Goal: Task Accomplishment & Management: Use online tool/utility

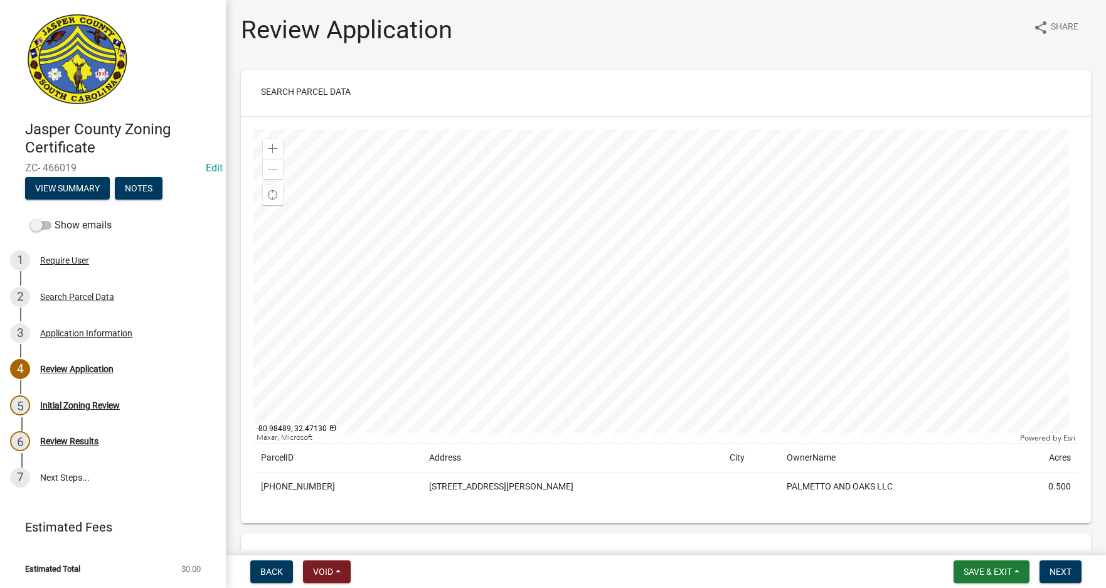
click at [766, 334] on div at bounding box center [666, 286] width 825 height 314
click at [460, 328] on div at bounding box center [666, 286] width 825 height 314
click at [621, 332] on div at bounding box center [666, 286] width 825 height 314
click at [275, 168] on span at bounding box center [273, 169] width 10 height 10
click at [276, 149] on span at bounding box center [273, 149] width 10 height 10
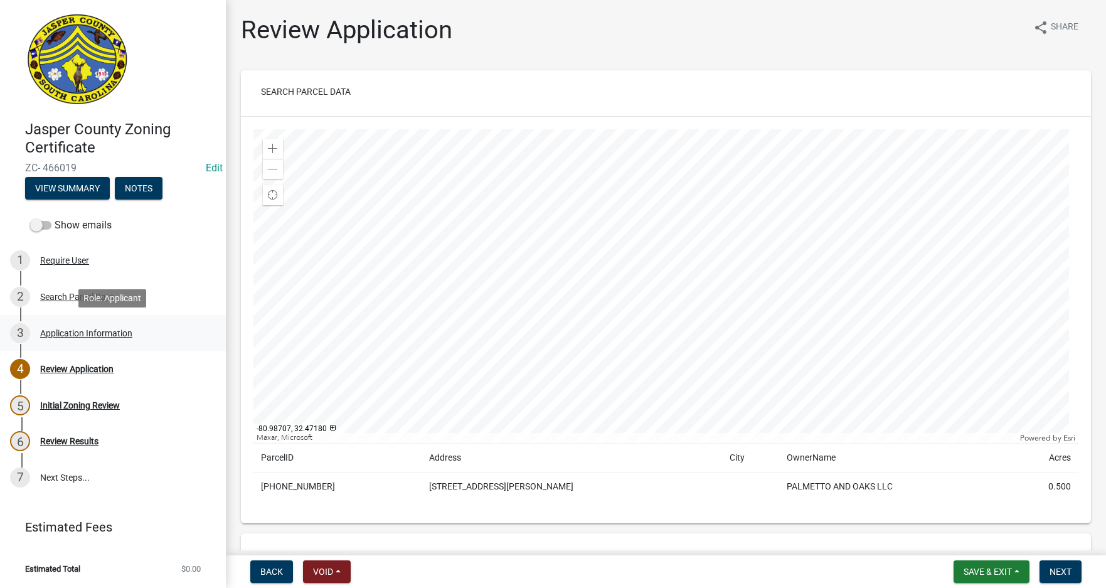
click at [88, 333] on div "Application Information" at bounding box center [86, 333] width 92 height 9
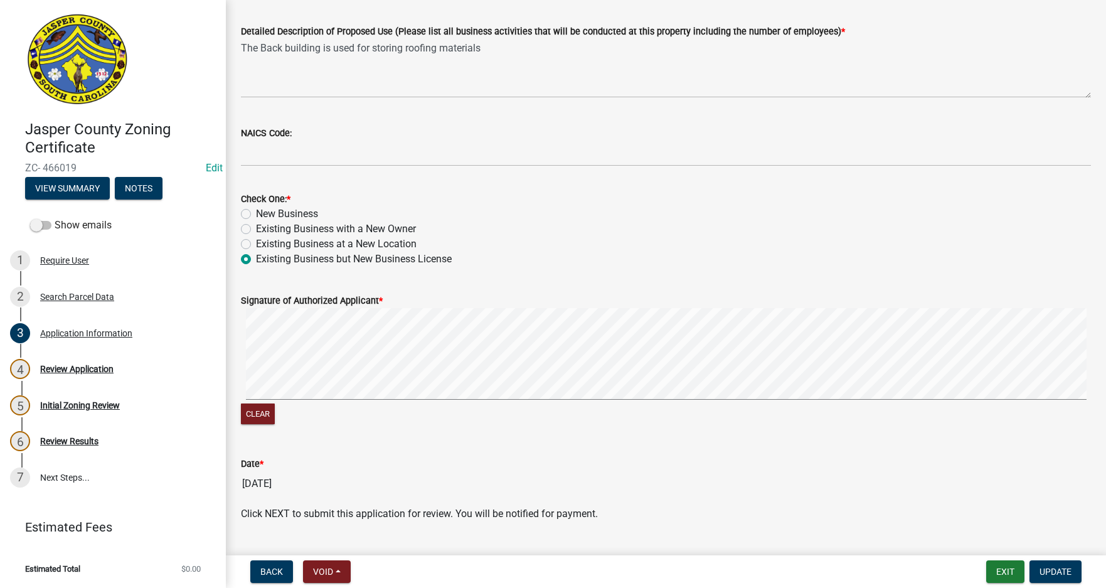
scroll to position [612, 0]
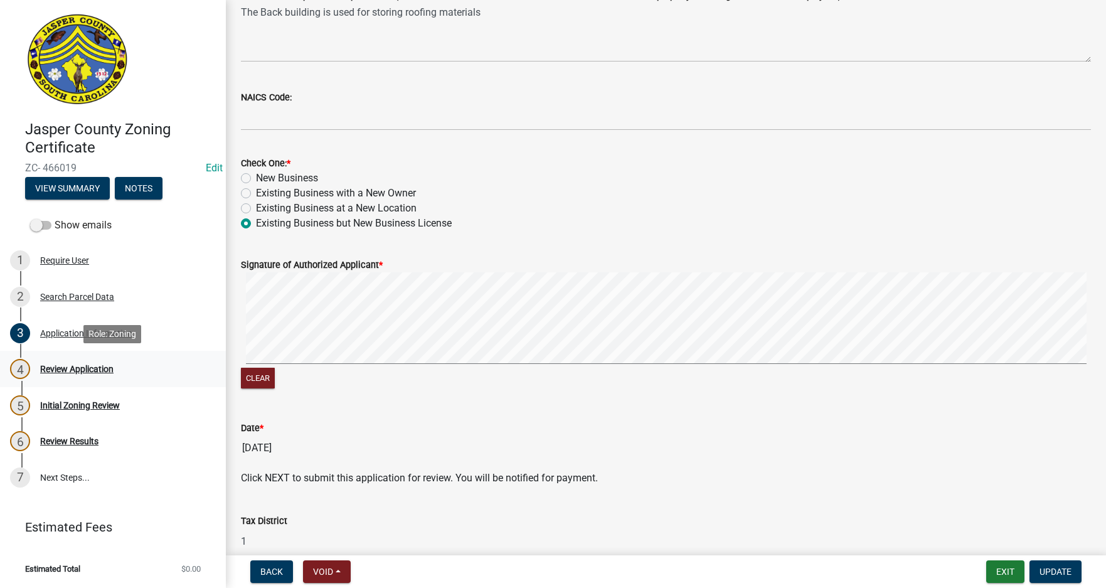
click at [75, 367] on div "Review Application" at bounding box center [76, 369] width 73 height 9
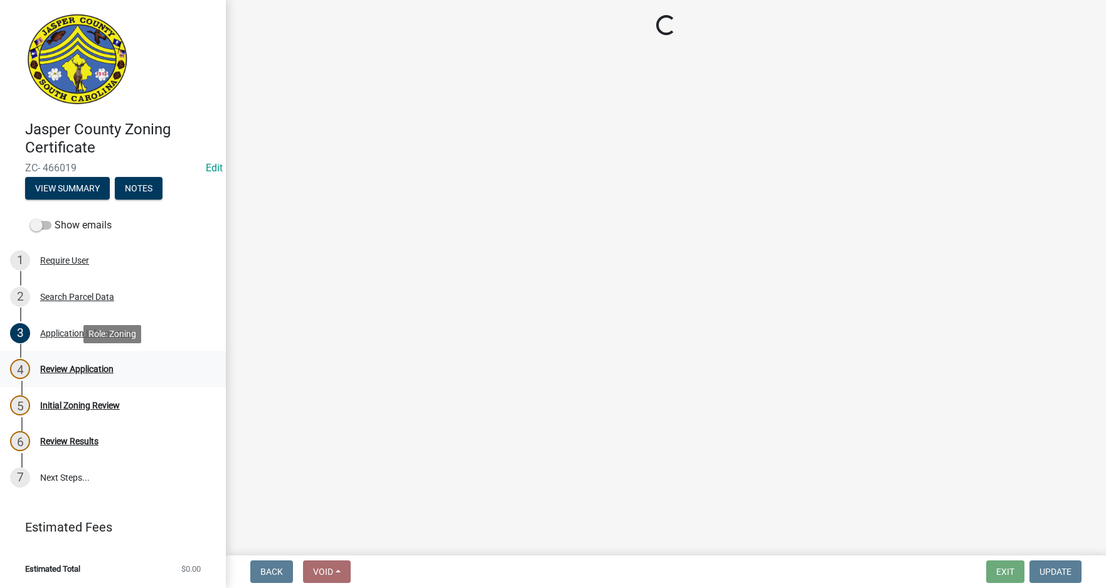
scroll to position [0, 0]
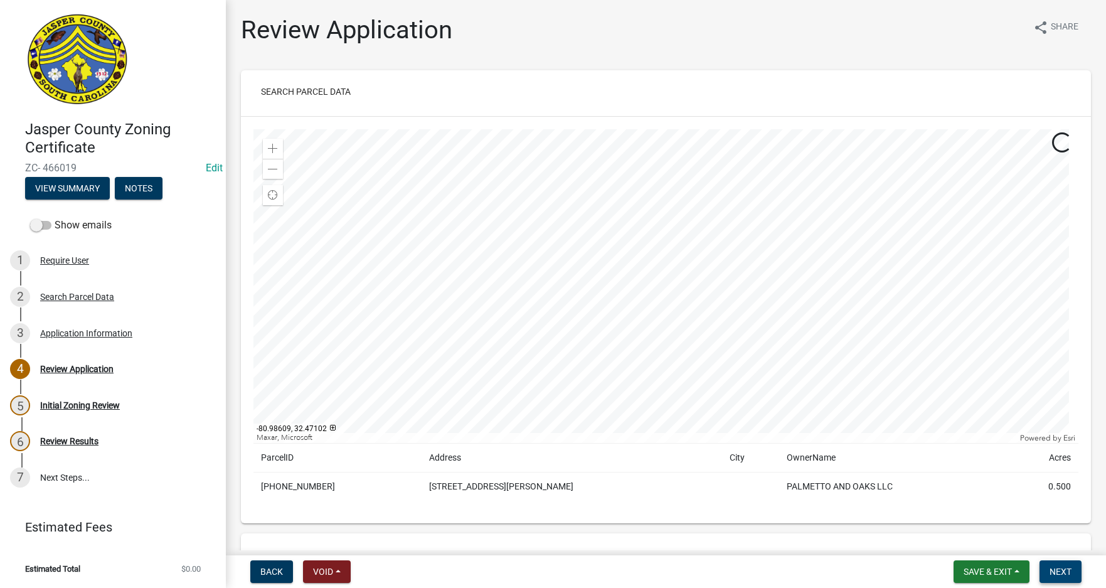
click at [1069, 578] on button "Next" at bounding box center [1061, 571] width 42 height 23
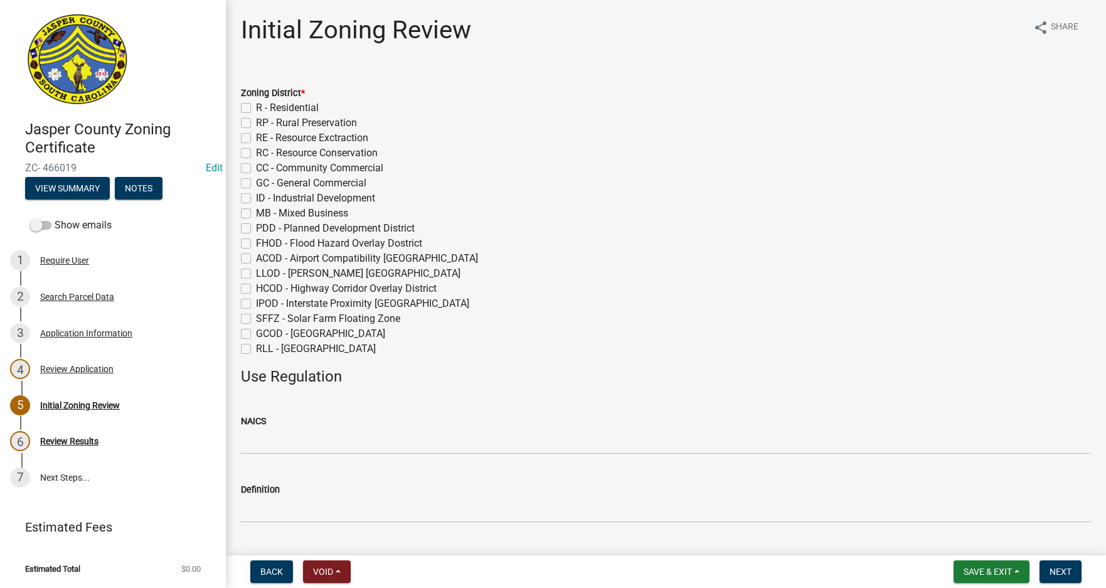
click at [256, 181] on label "GC - General Commercial" at bounding box center [311, 183] width 110 height 15
click at [256, 181] on input "GC - General Commercial" at bounding box center [260, 180] width 8 height 8
checkbox input "true"
checkbox input "false"
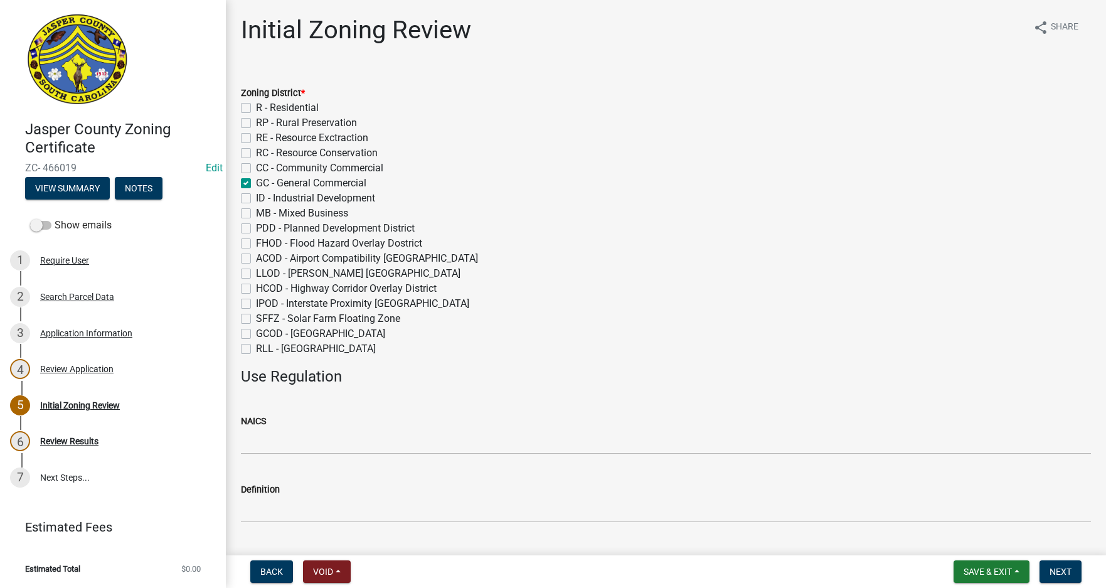
checkbox input "false"
checkbox input "true"
checkbox input "false"
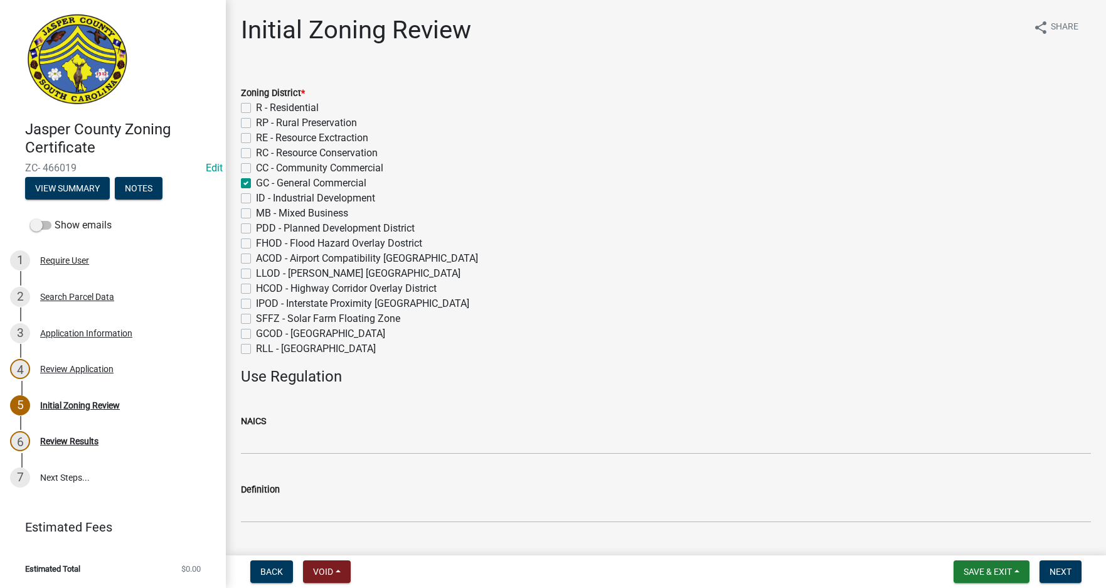
checkbox input "false"
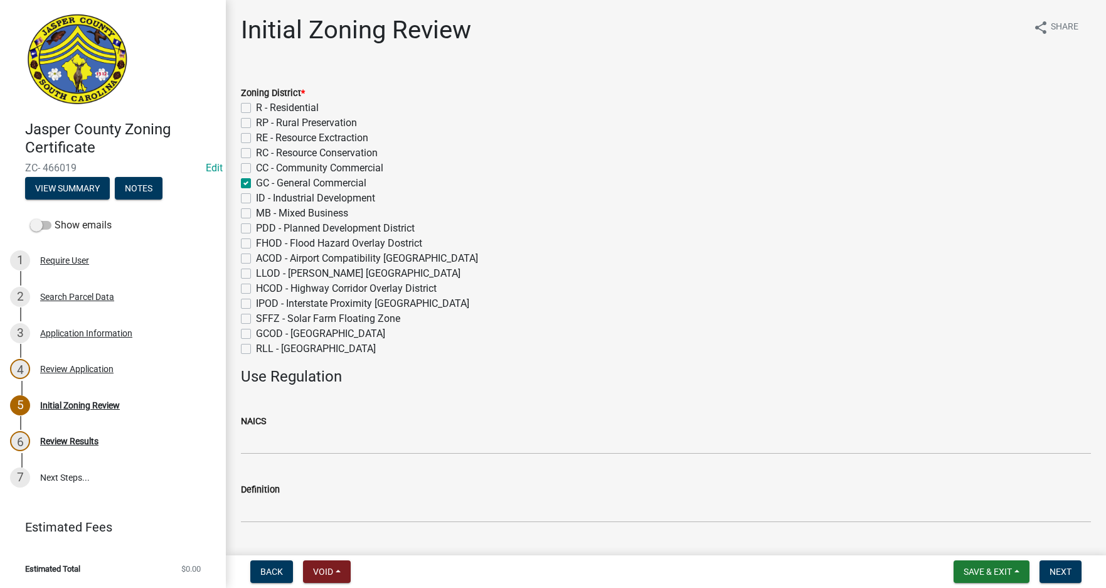
checkbox input "false"
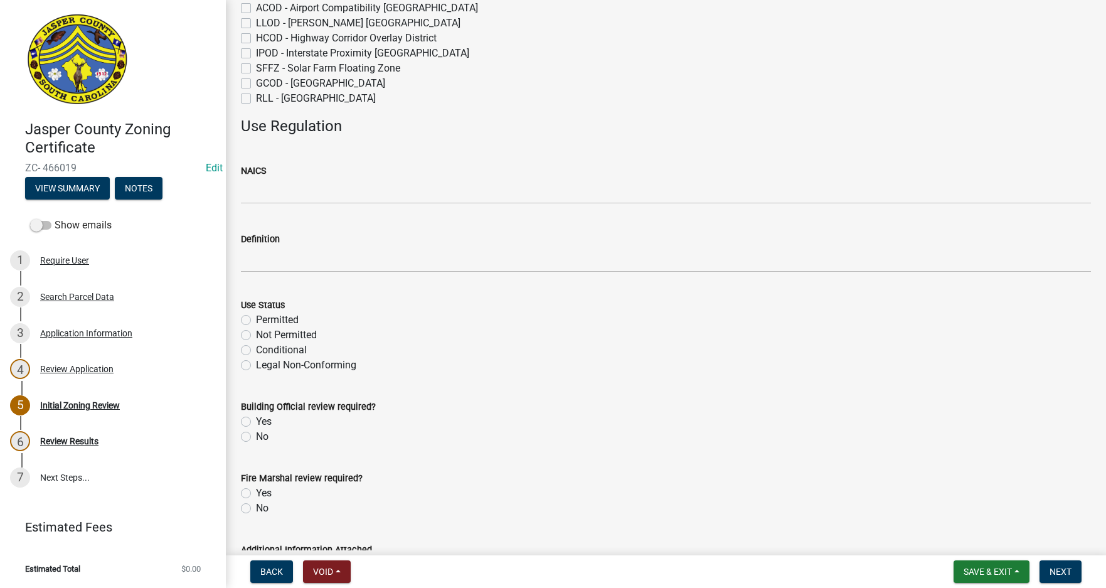
scroll to position [251, 0]
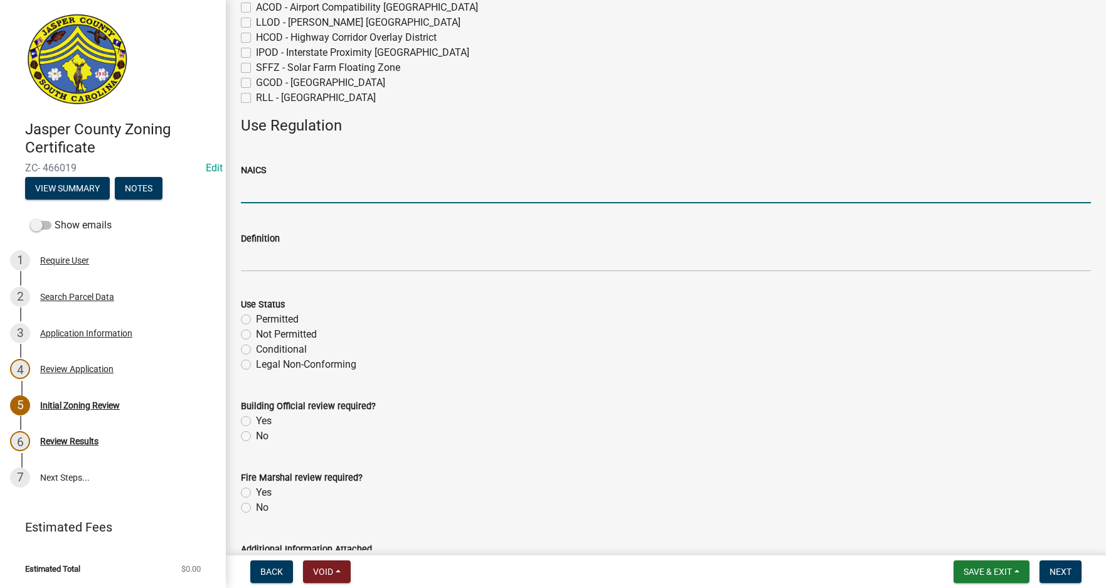
click at [265, 196] on input "NAICS" at bounding box center [666, 191] width 850 height 26
type input "238160"
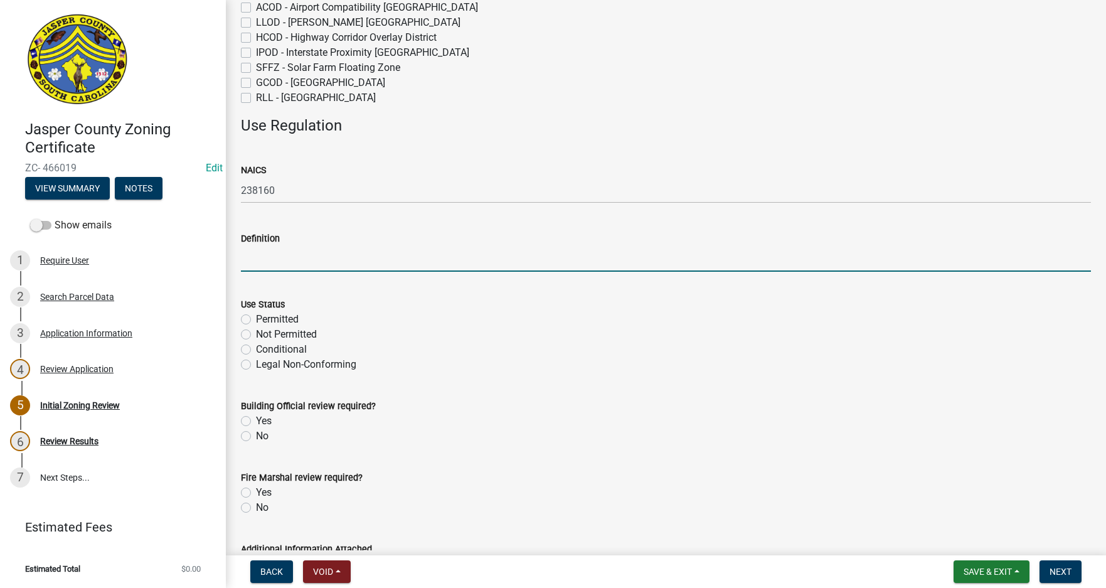
click at [267, 265] on input "Definition" at bounding box center [666, 259] width 850 height 26
paste input "Roofing contractors"
type input "Roofing contractors"
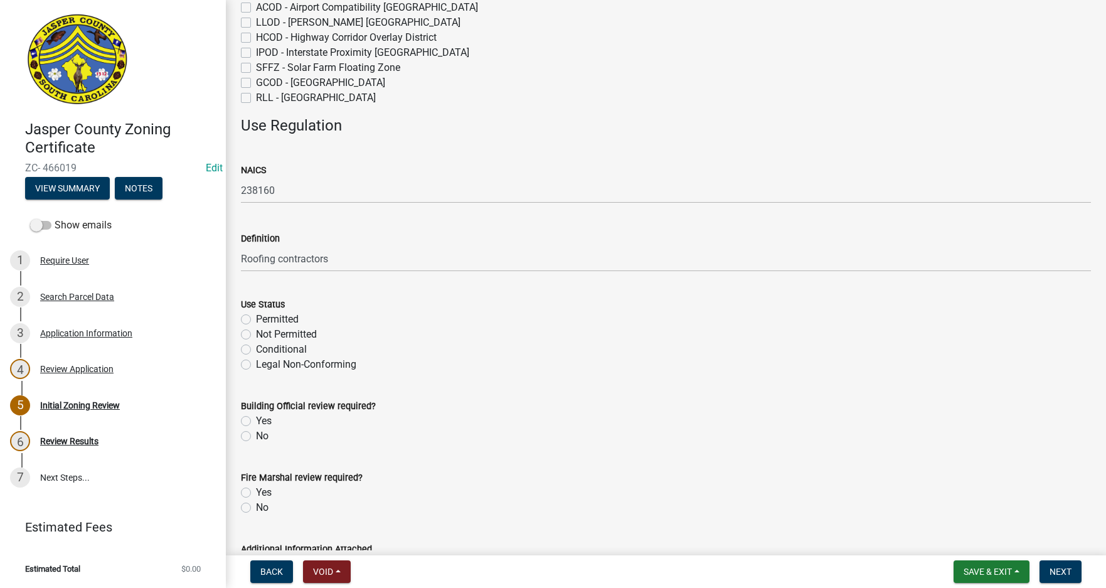
click at [256, 318] on label "Permitted" at bounding box center [277, 319] width 43 height 15
click at [256, 318] on input "Permitted" at bounding box center [260, 316] width 8 height 8
radio input "true"
click at [256, 422] on label "Yes" at bounding box center [264, 421] width 16 height 15
click at [256, 422] on input "Yes" at bounding box center [260, 418] width 8 height 8
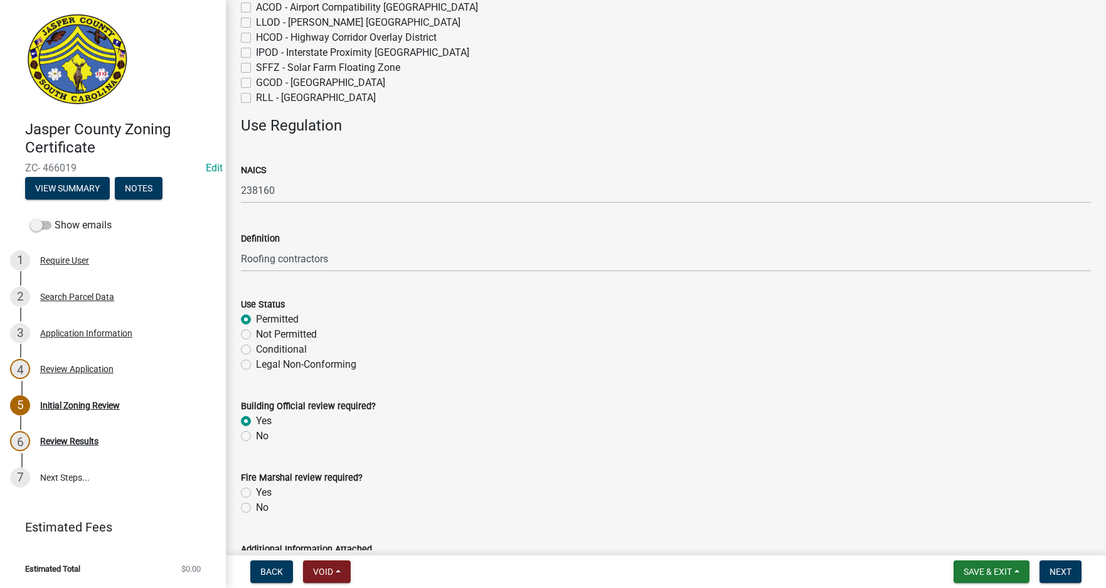
radio input "true"
click at [256, 494] on label "Yes" at bounding box center [264, 492] width 16 height 15
click at [256, 493] on input "Yes" at bounding box center [260, 489] width 8 height 8
radio input "true"
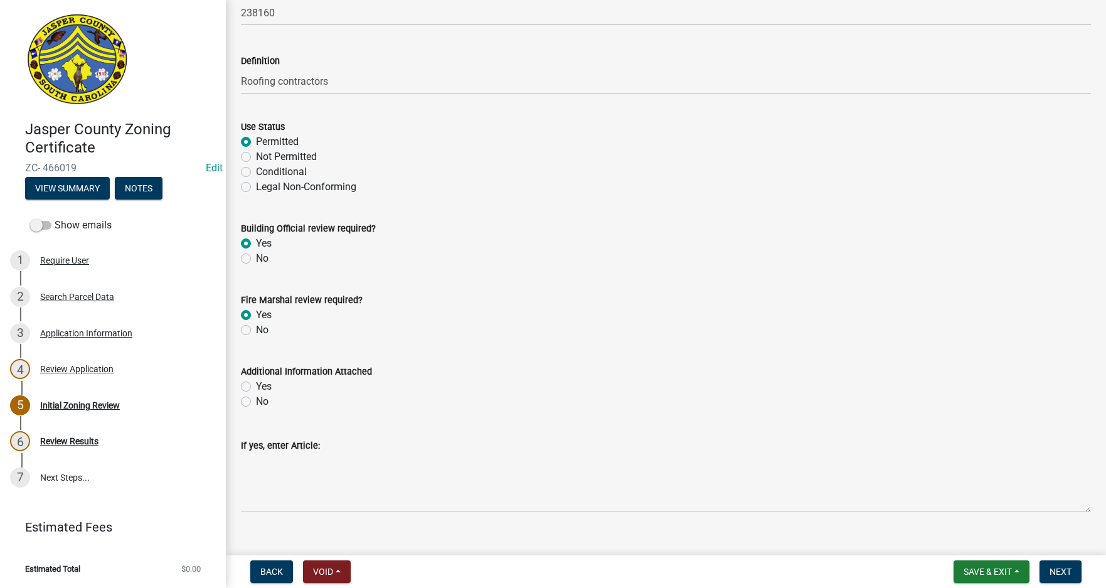
scroll to position [449, 0]
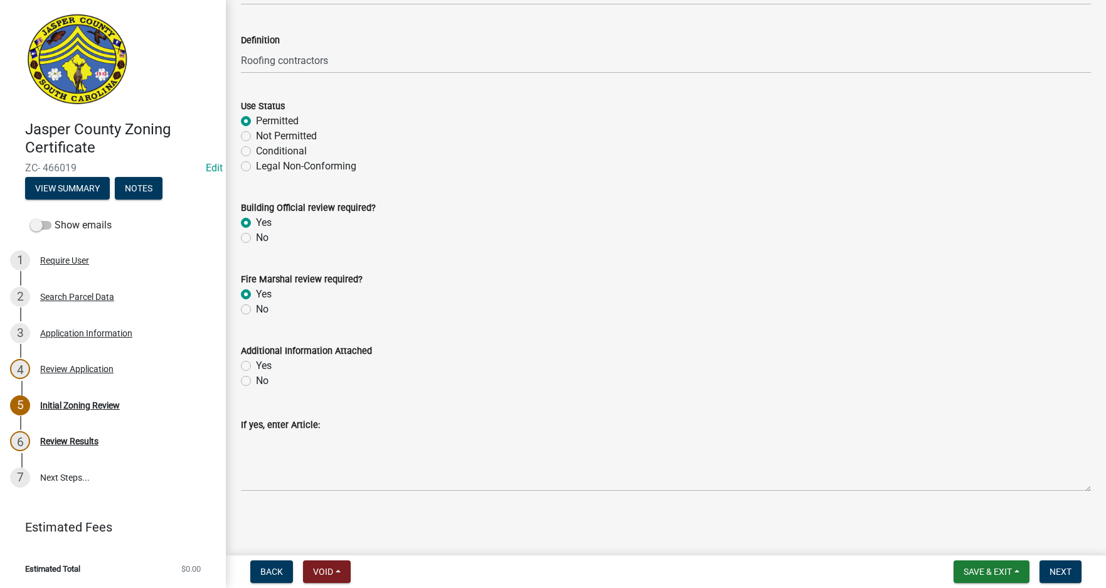
click at [256, 382] on label "No" at bounding box center [262, 380] width 13 height 15
click at [256, 382] on input "No" at bounding box center [260, 377] width 8 height 8
radio input "true"
click at [1064, 567] on span "Next" at bounding box center [1061, 572] width 22 height 10
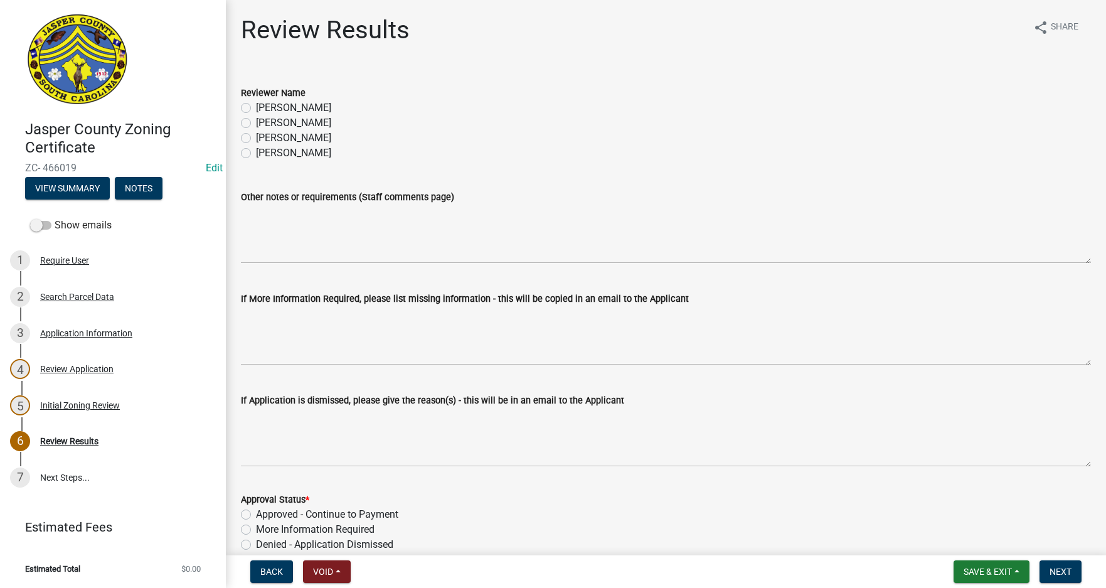
click at [256, 120] on label "[PERSON_NAME]" at bounding box center [293, 122] width 75 height 15
click at [256, 120] on input "[PERSON_NAME]" at bounding box center [260, 119] width 8 height 8
radio input "true"
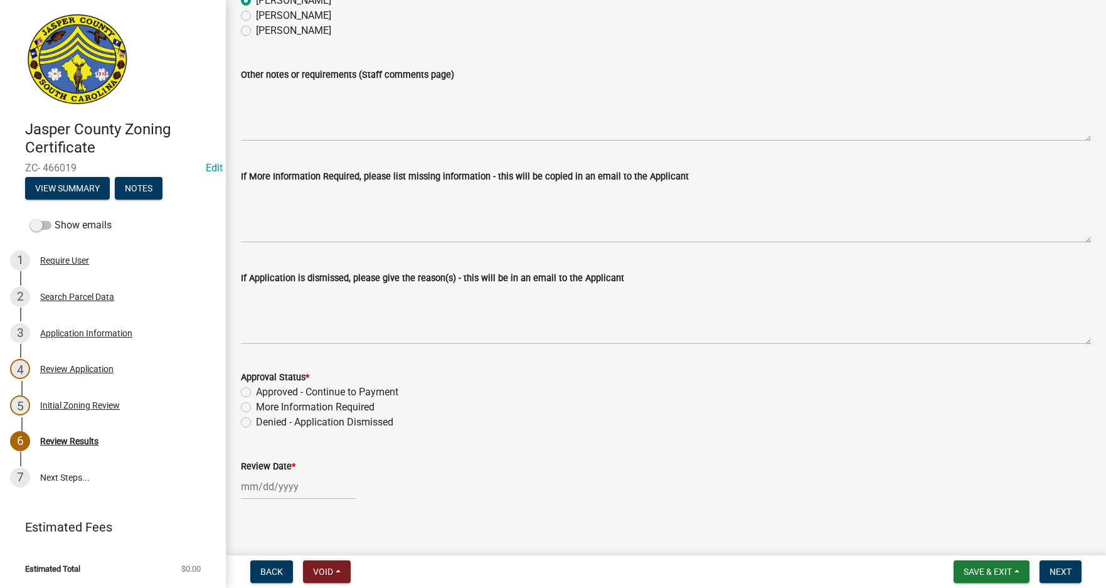
scroll to position [132, 0]
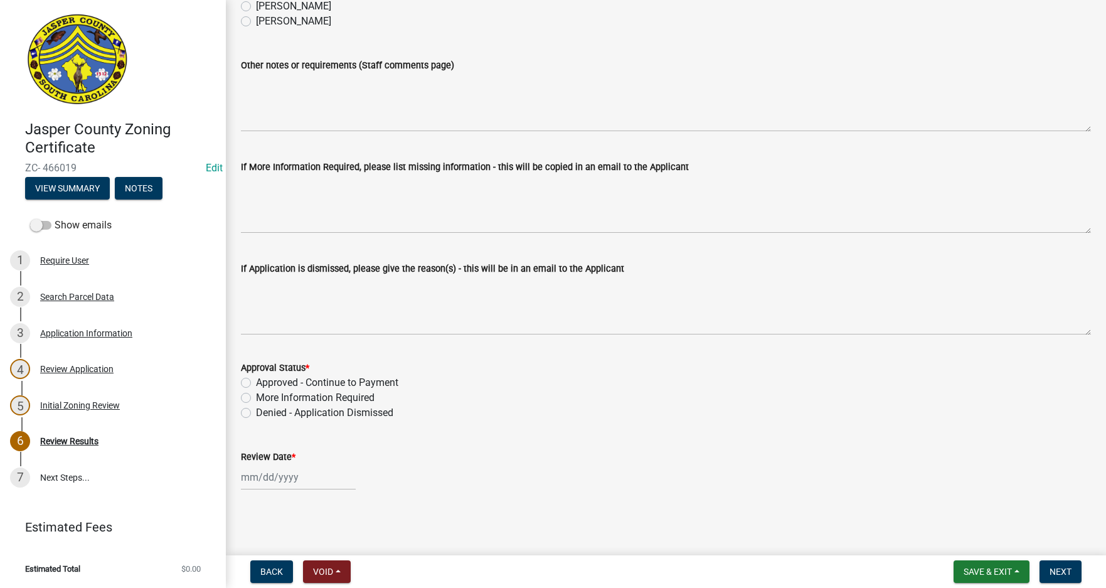
click at [251, 381] on div "Approved - Continue to Payment" at bounding box center [666, 382] width 850 height 15
click at [256, 380] on label "Approved - Continue to Payment" at bounding box center [327, 382] width 142 height 15
click at [256, 380] on input "Approved - Continue to Payment" at bounding box center [260, 379] width 8 height 8
radio input "true"
select select "8"
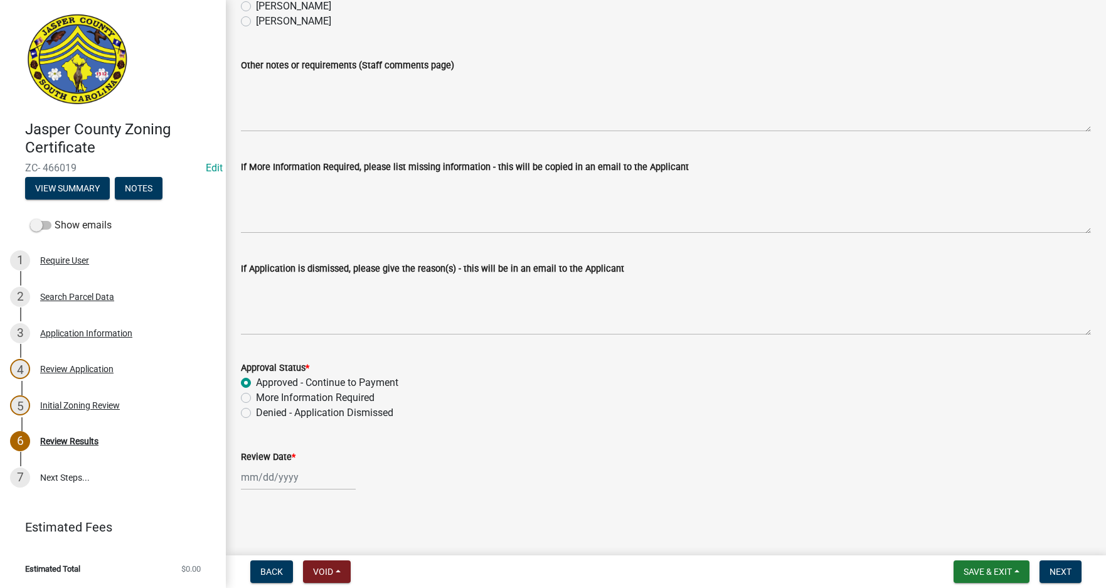
select select "2025"
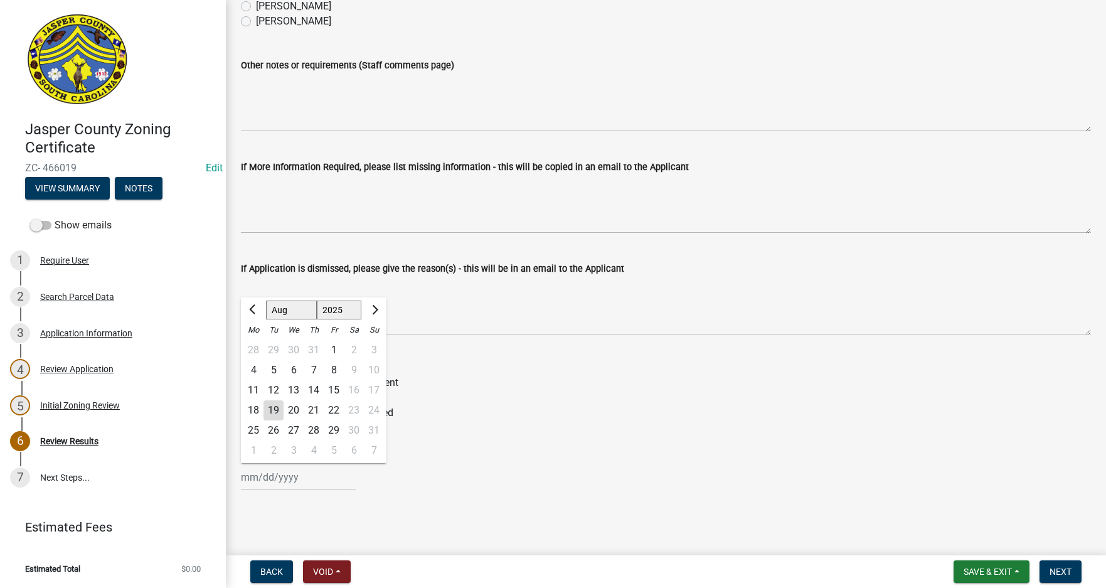
click at [266, 474] on div "Jan Feb Mar Apr May Jun Jul Aug Sep Oct Nov Dec 1525 1526 1527 1528 1529 1530 1…" at bounding box center [298, 477] width 115 height 26
click at [273, 410] on div "19" at bounding box center [274, 410] width 20 height 20
type input "[DATE]"
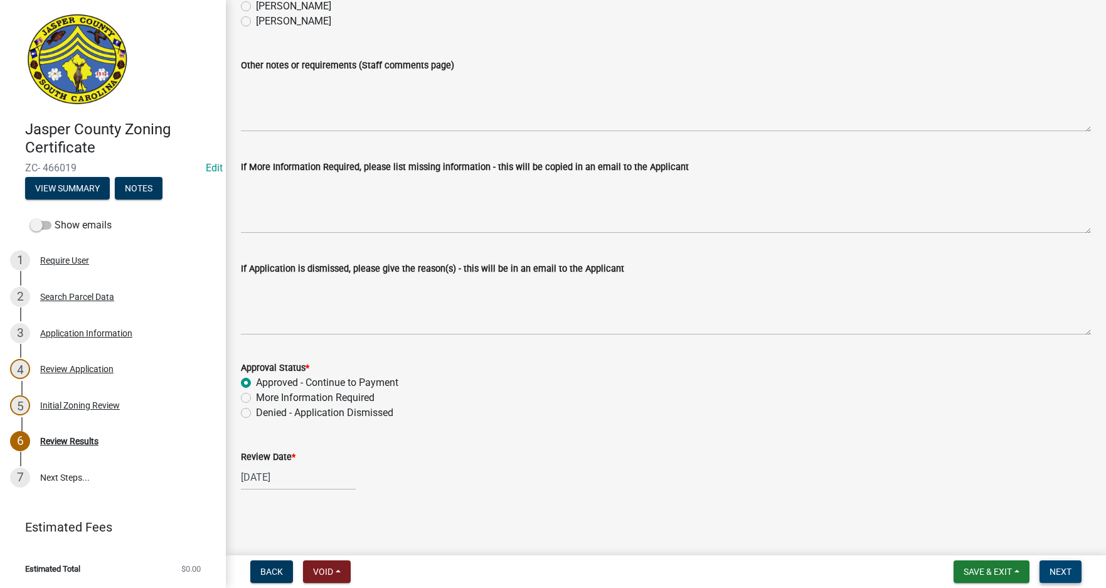
click at [1066, 570] on span "Next" at bounding box center [1061, 572] width 22 height 10
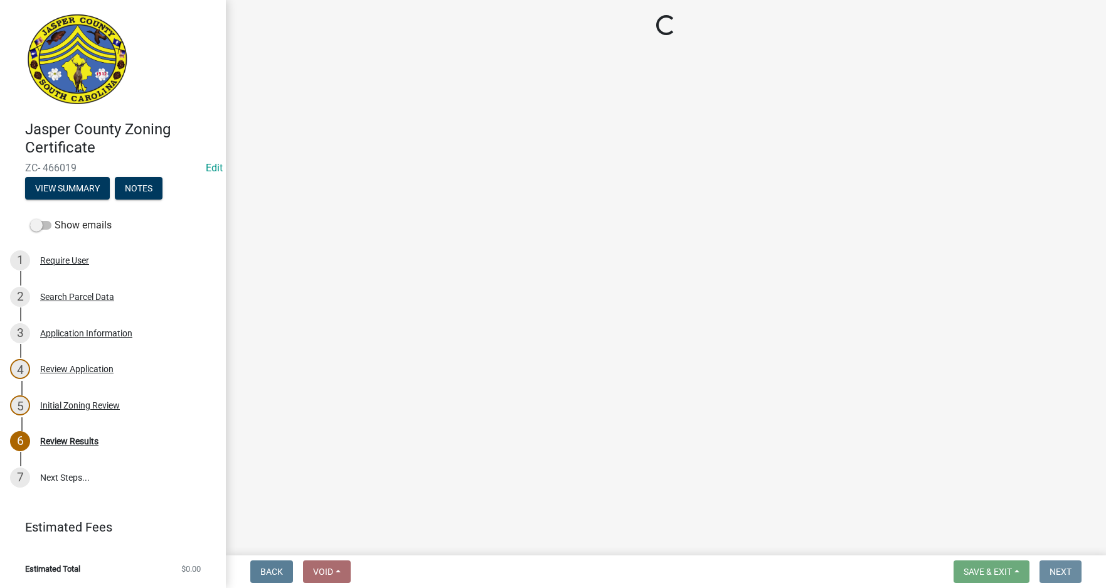
scroll to position [0, 0]
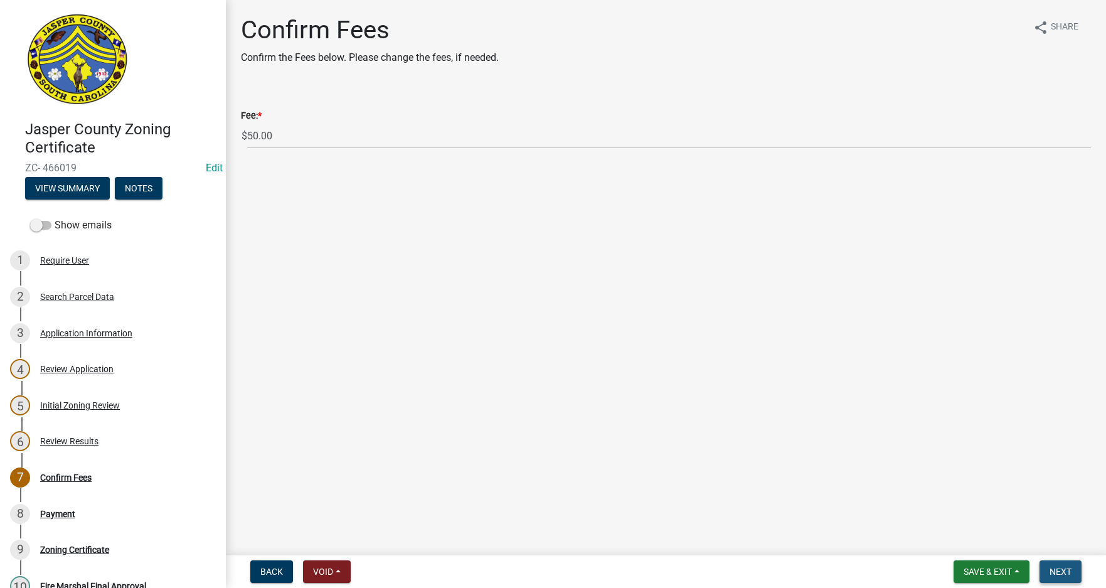
click at [1069, 571] on span "Next" at bounding box center [1061, 572] width 22 height 10
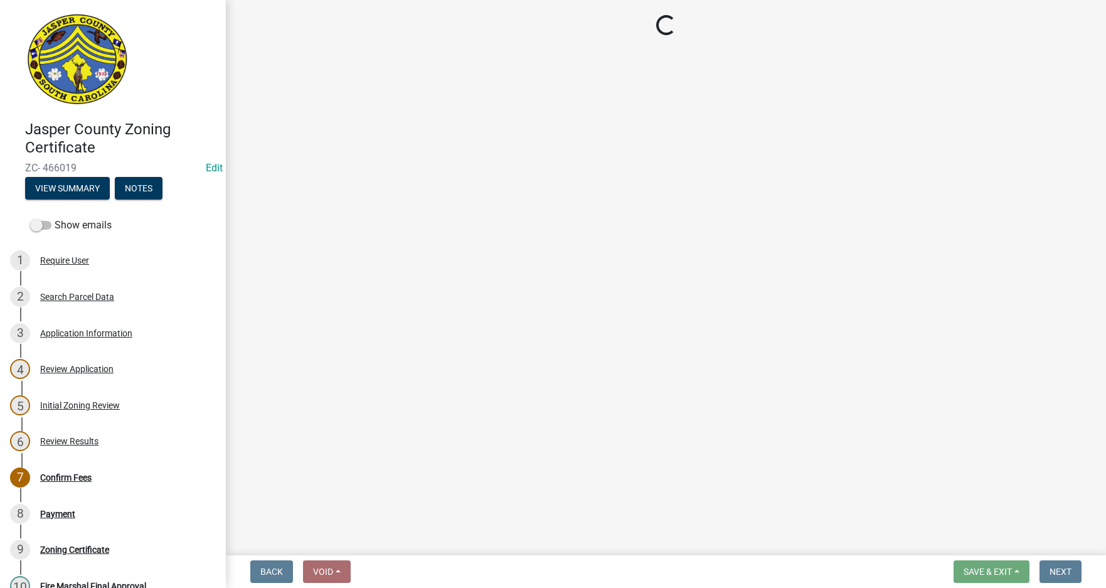
select select "3: 3"
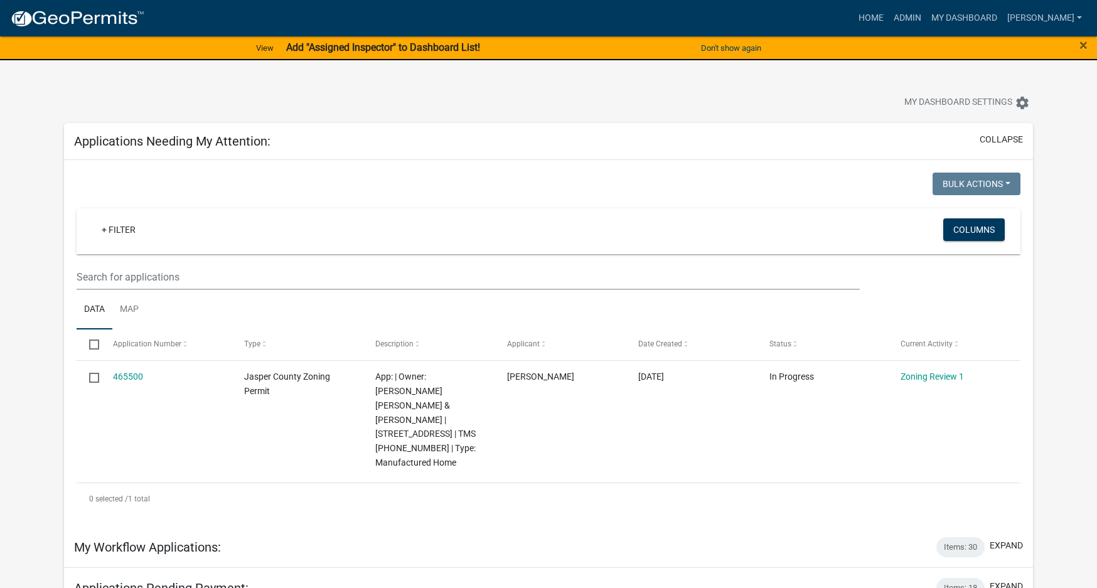
scroll to position [753, 0]
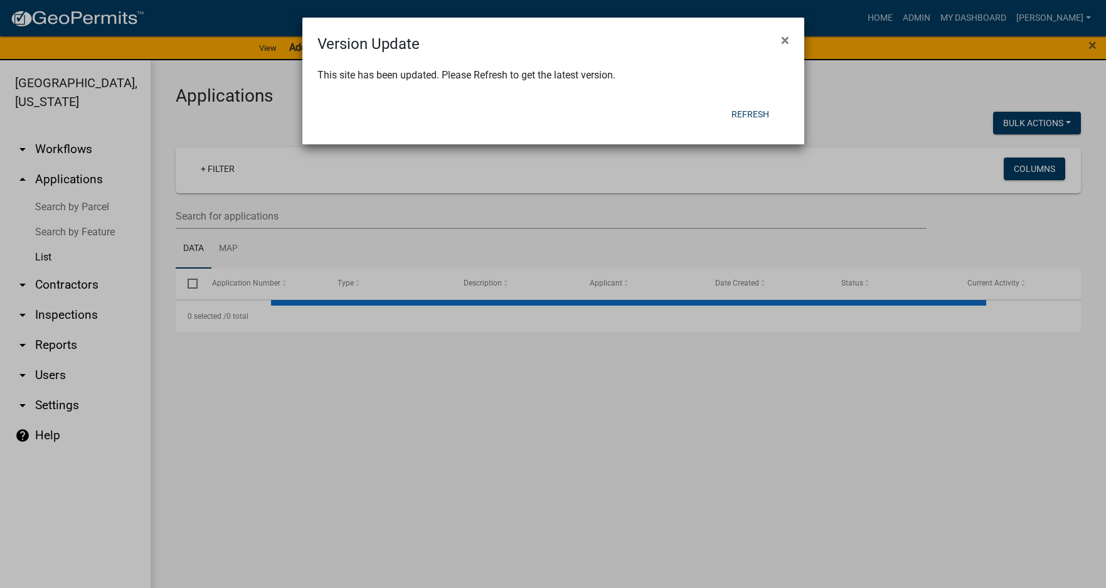
select select "3: 100"
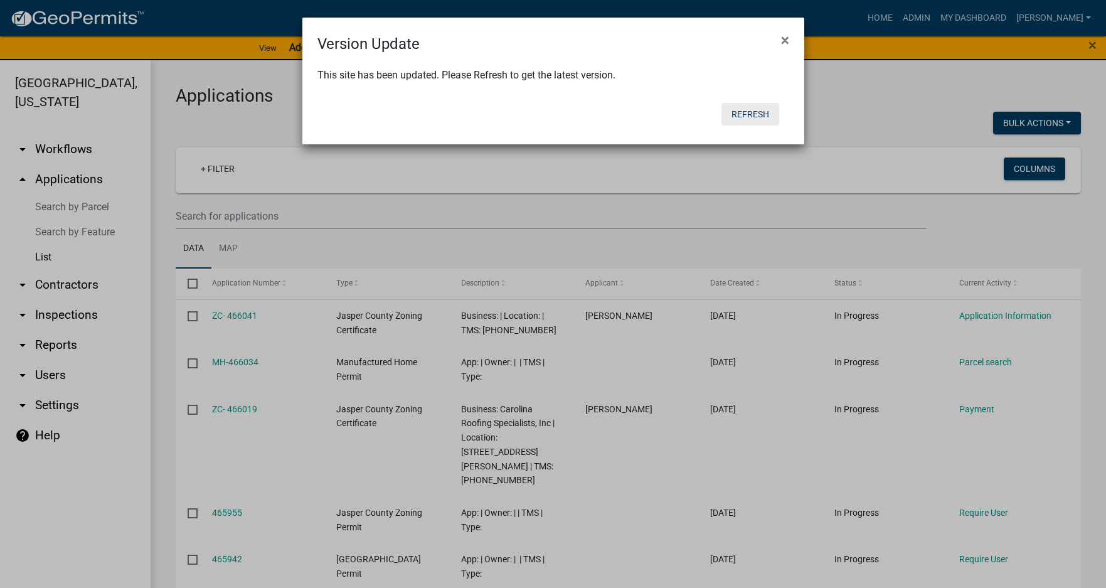
click at [752, 124] on button "Refresh" at bounding box center [751, 114] width 58 height 23
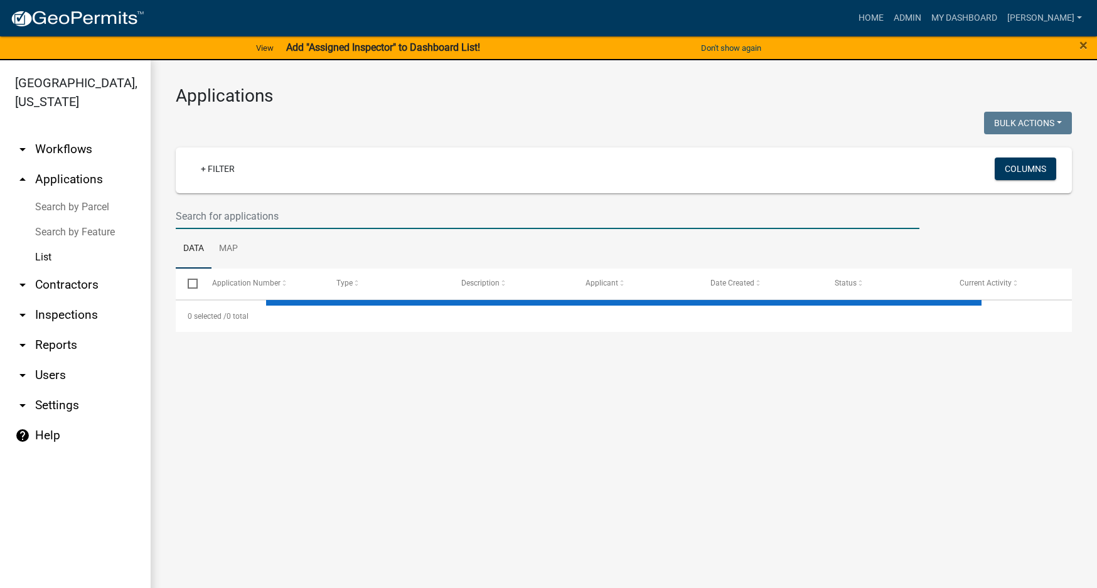
click at [233, 220] on input "text" at bounding box center [548, 216] width 744 height 26
select select "3: 100"
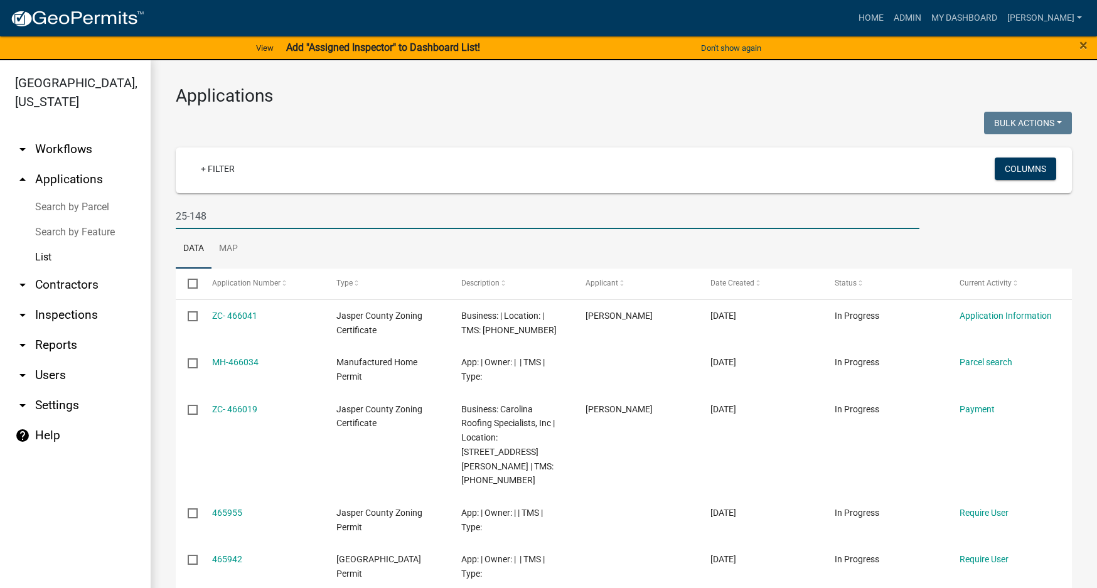
type input "25-148"
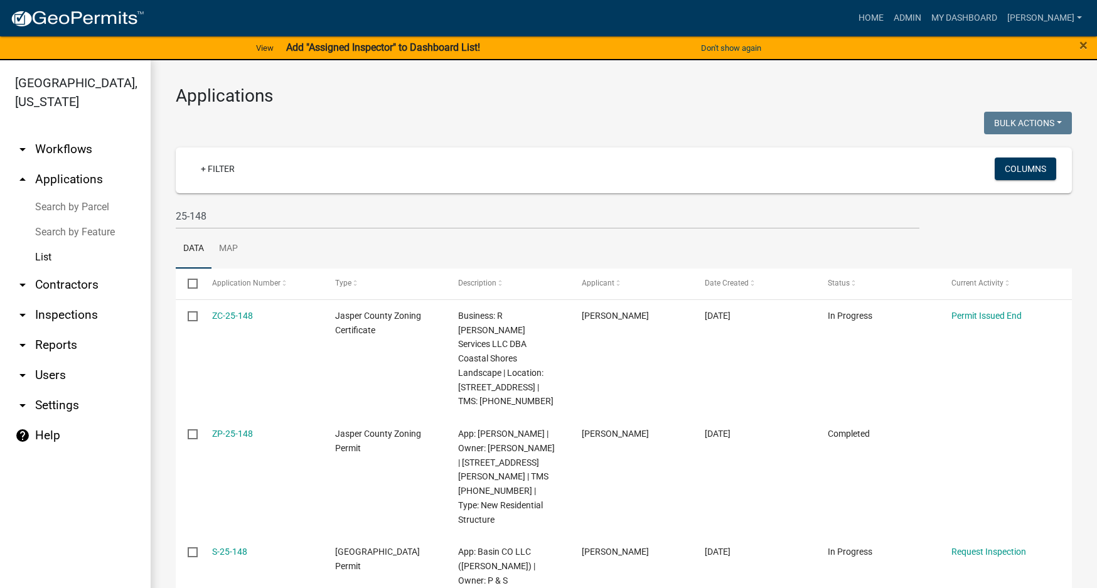
drag, startPoint x: 735, startPoint y: 324, endPoint x: 663, endPoint y: 248, distance: 105.6
click at [663, 248] on ul "Data Map" at bounding box center [624, 249] width 896 height 40
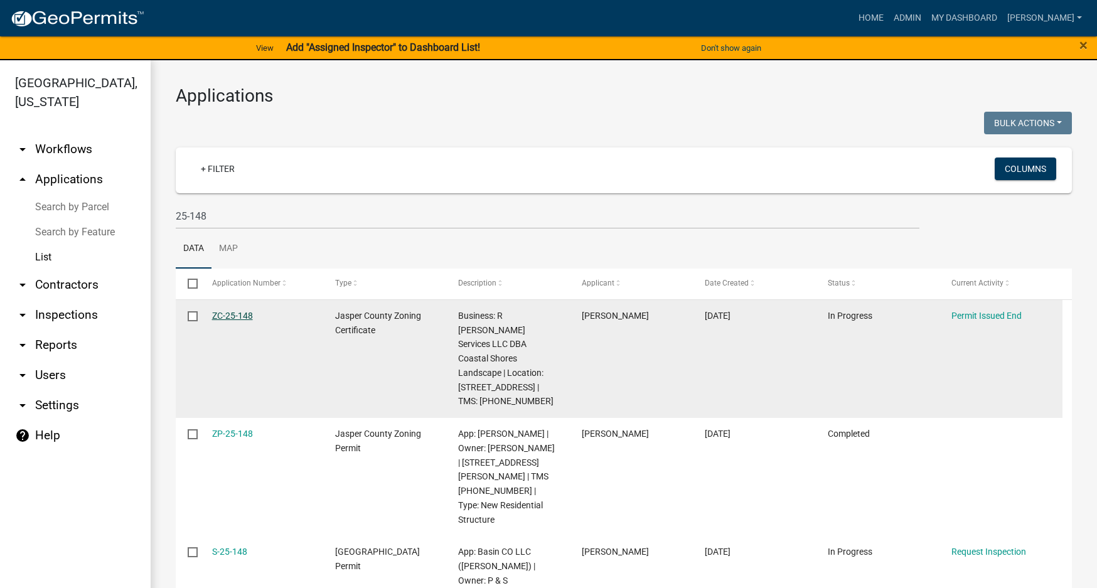
click at [232, 311] on link "ZC-25-148" at bounding box center [232, 316] width 41 height 10
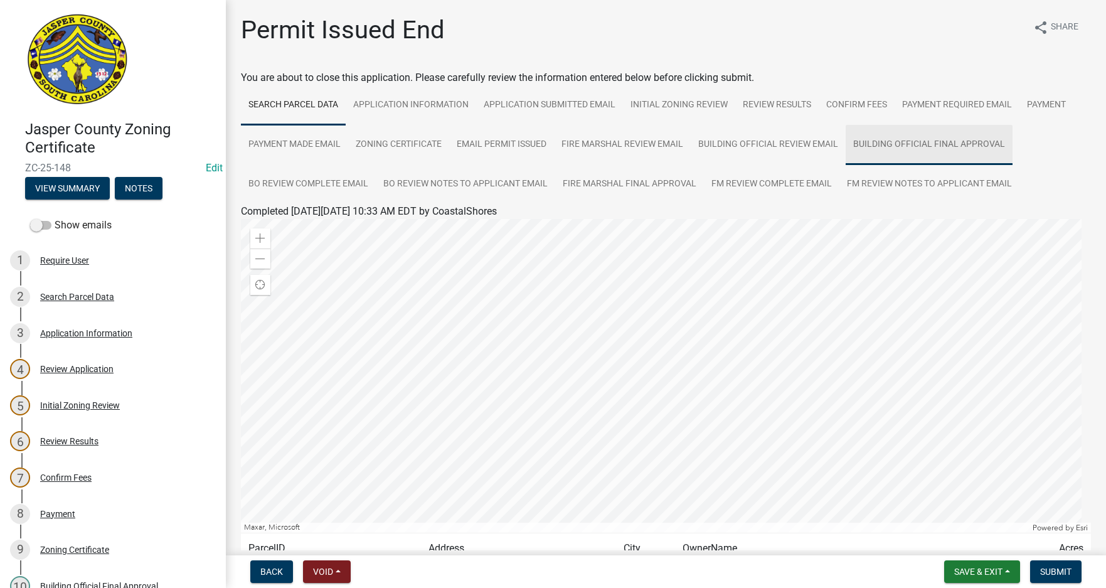
click at [933, 149] on link "Building Official Final Approval" at bounding box center [929, 145] width 167 height 40
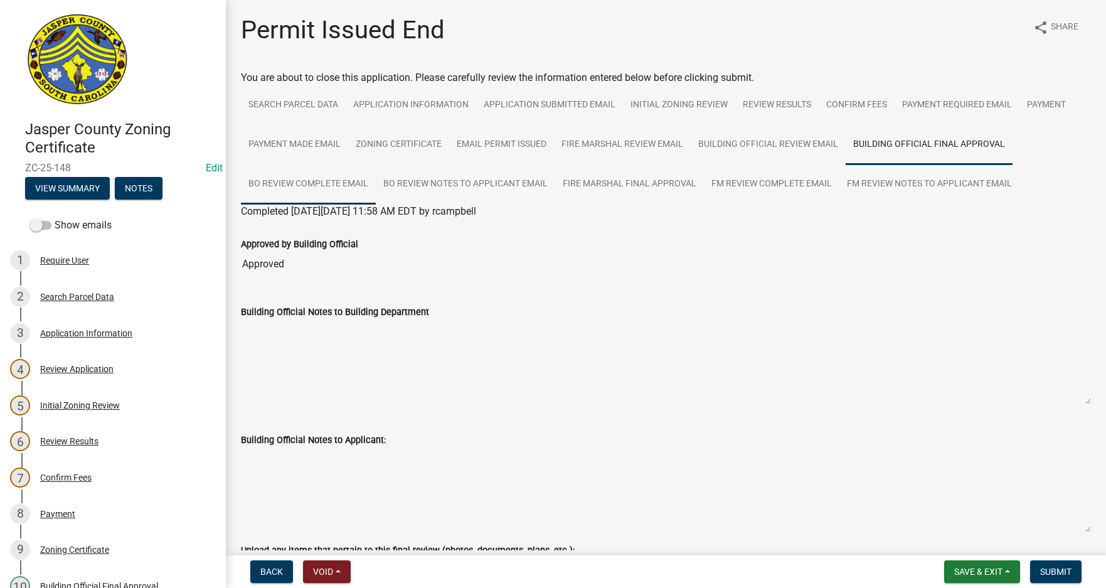
click at [303, 179] on link "BO Review Complete Email" at bounding box center [308, 184] width 135 height 40
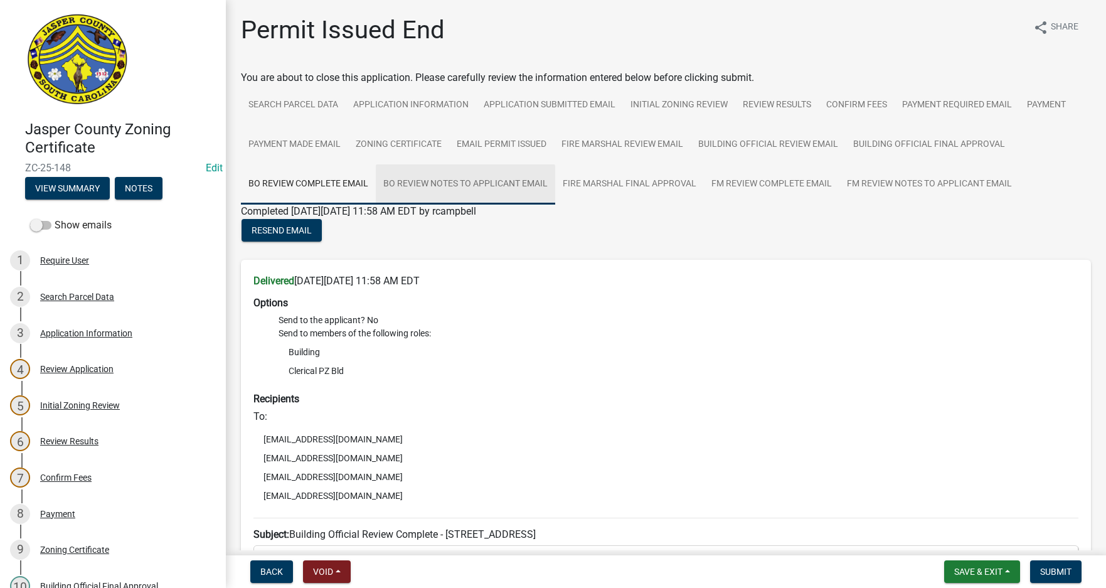
click at [494, 188] on link "BO Review Notes to Applicant Email" at bounding box center [465, 184] width 179 height 40
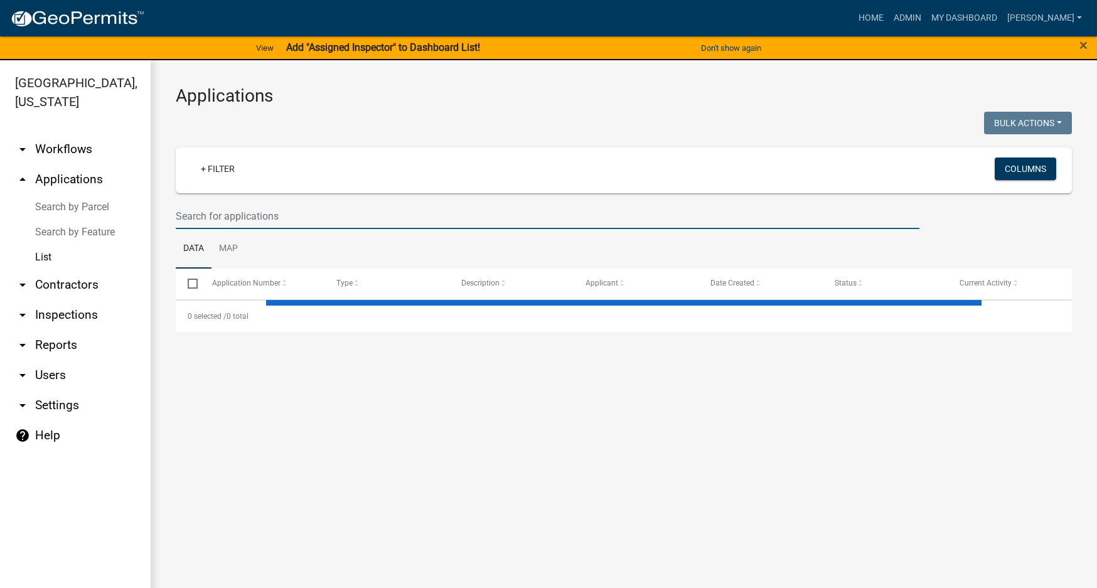
click at [261, 212] on input "text" at bounding box center [548, 216] width 744 height 26
select select "3: 100"
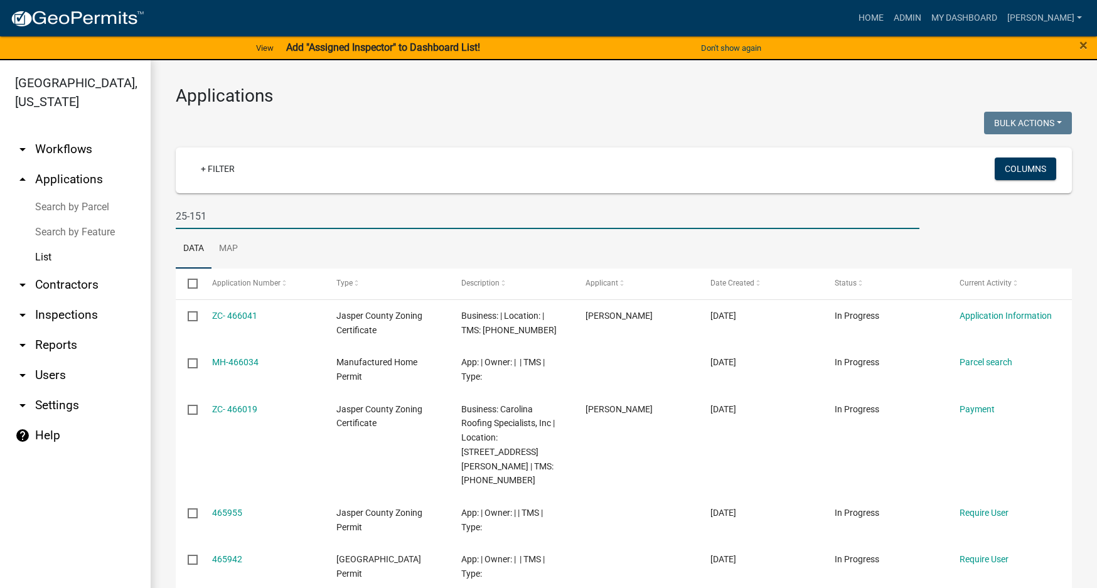
type input "25-151"
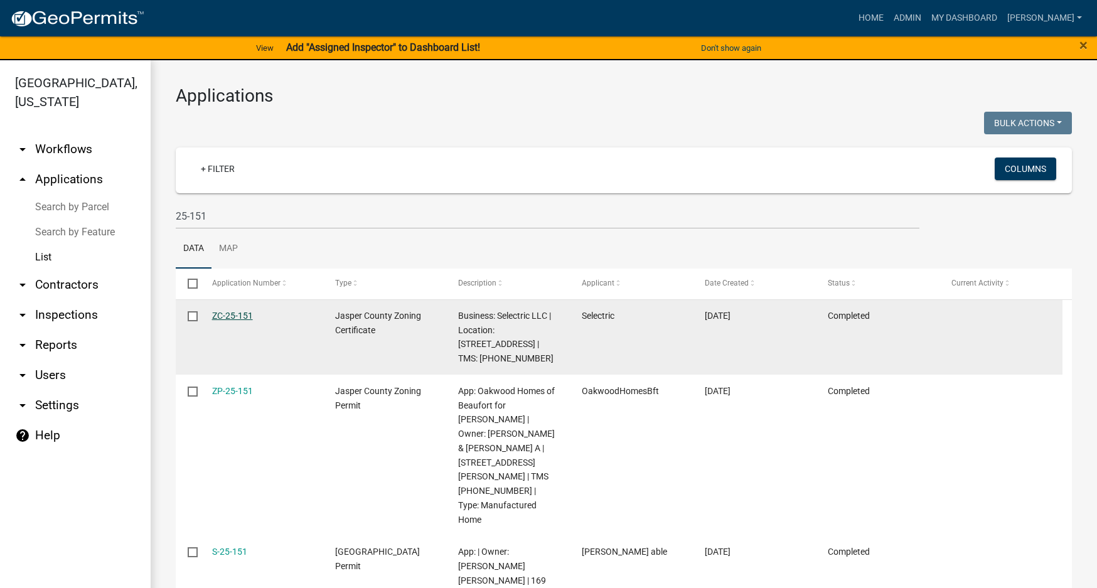
click at [232, 311] on link "ZC-25-151" at bounding box center [232, 316] width 41 height 10
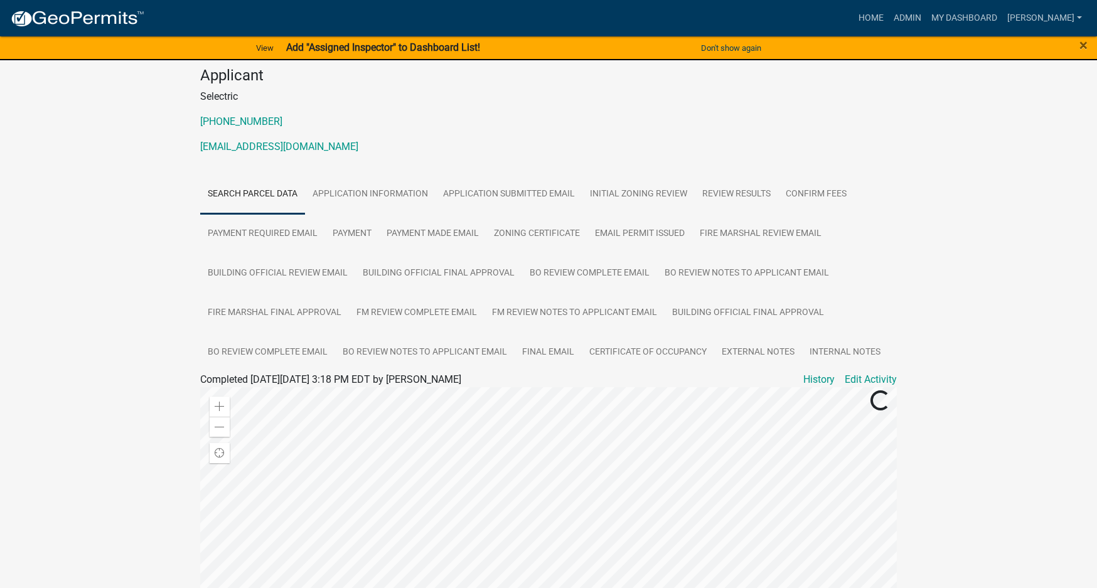
scroll to position [125, 0]
click at [643, 348] on link "Certificate of Occupancy" at bounding box center [648, 350] width 132 height 40
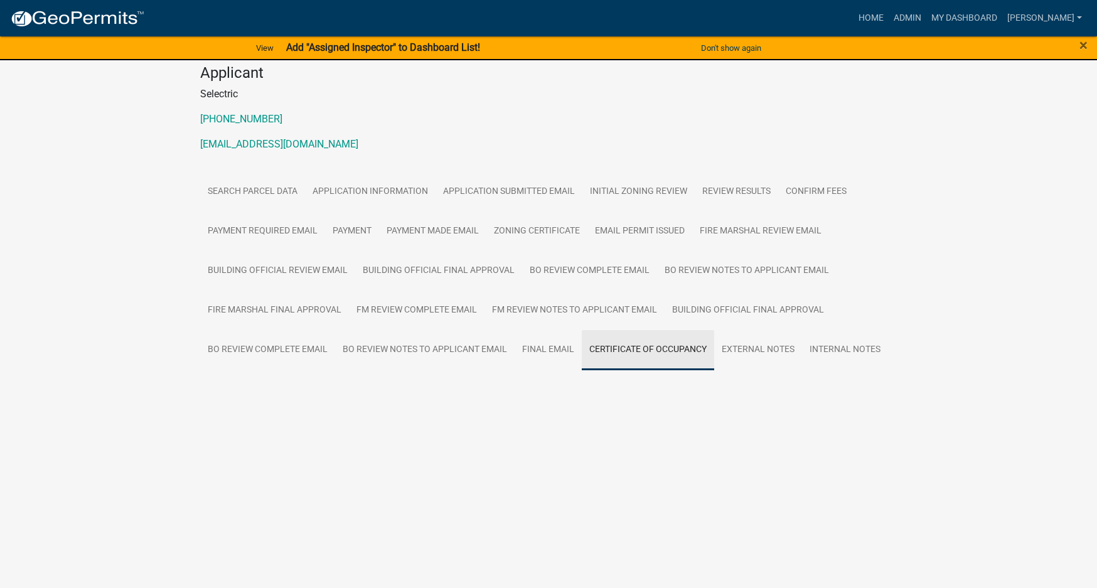
scroll to position [0, 0]
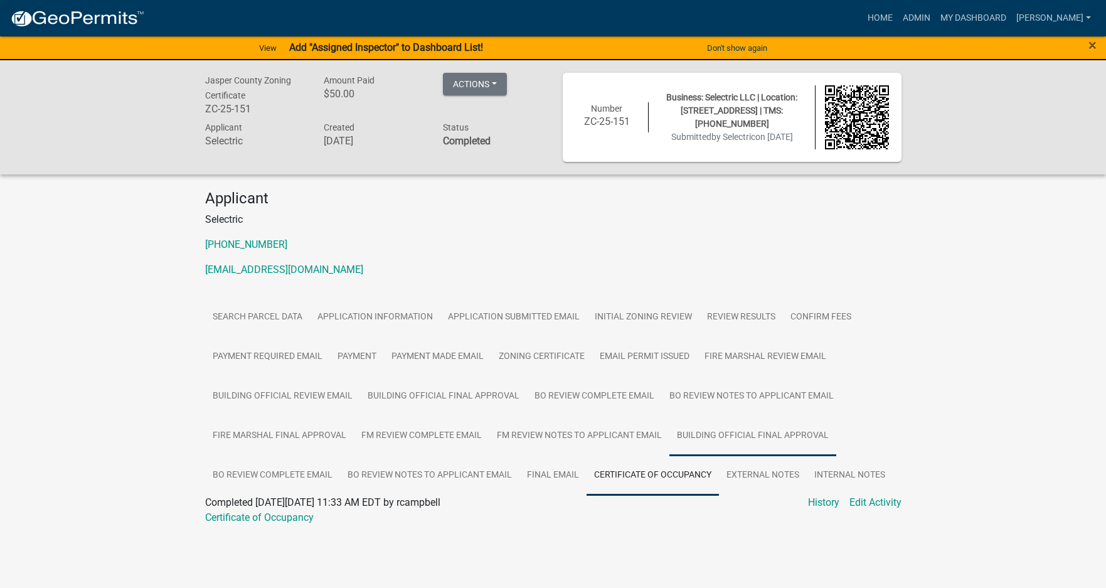
click at [710, 433] on link "Building Official Final Approval" at bounding box center [753, 436] width 167 height 40
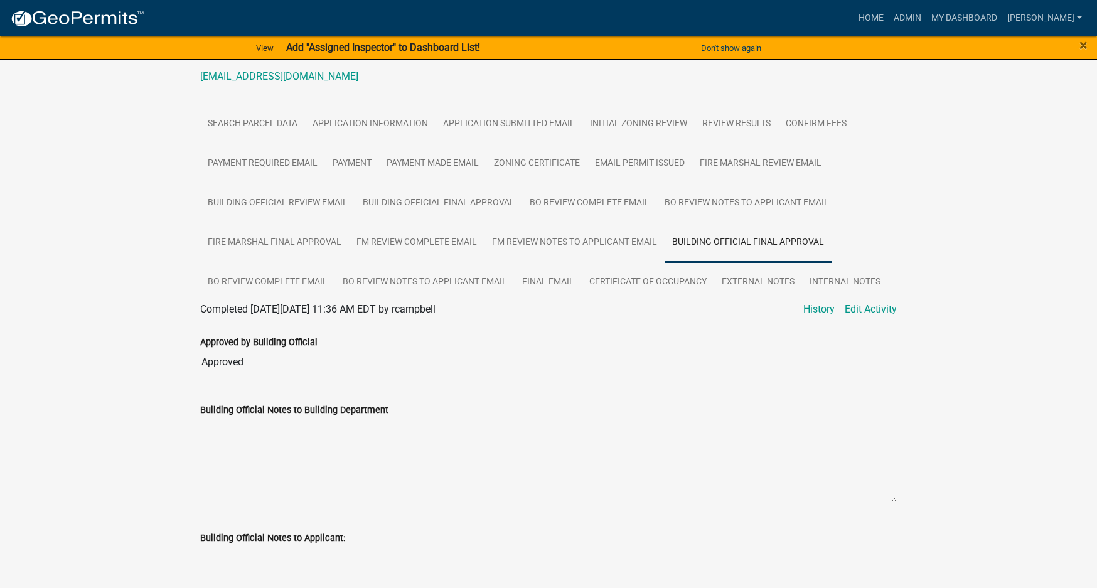
scroll to position [156, 0]
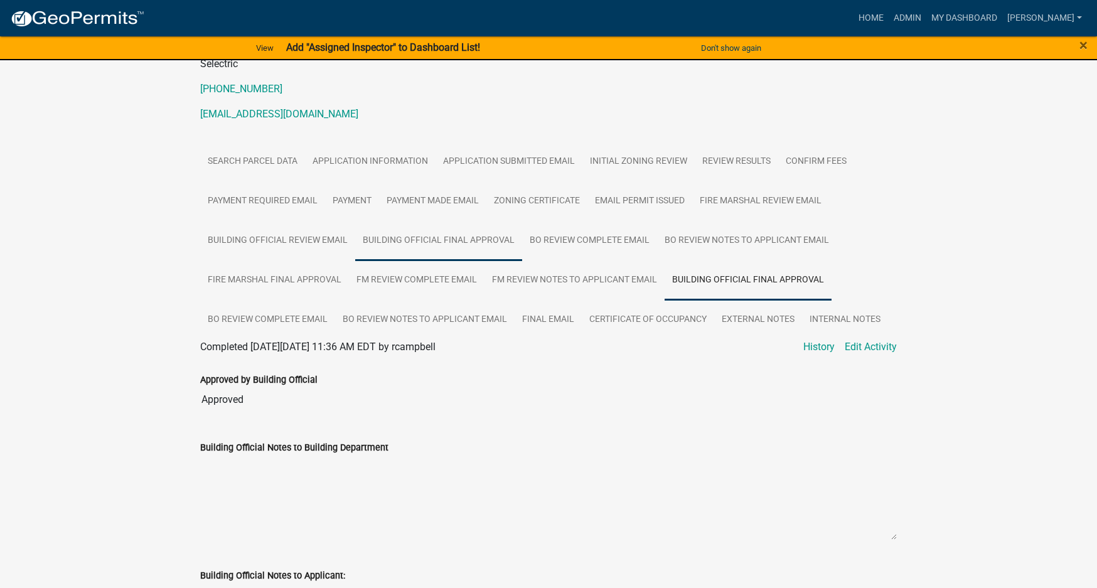
click at [464, 242] on link "Building Official Final Approval" at bounding box center [438, 241] width 167 height 40
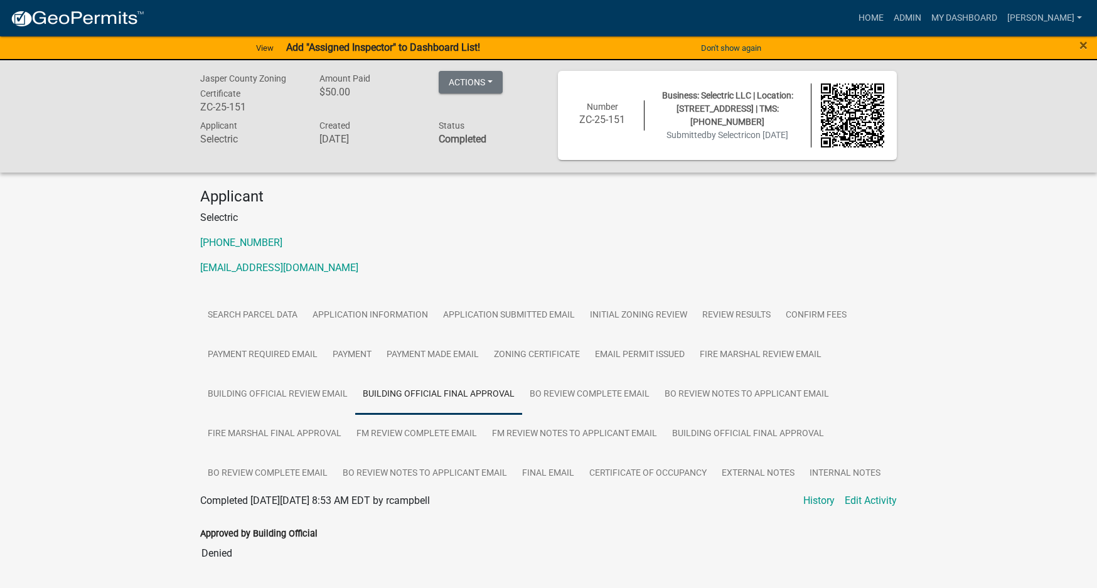
scroll to position [0, 0]
click at [745, 429] on link "Building Official Final Approval" at bounding box center [748, 436] width 167 height 40
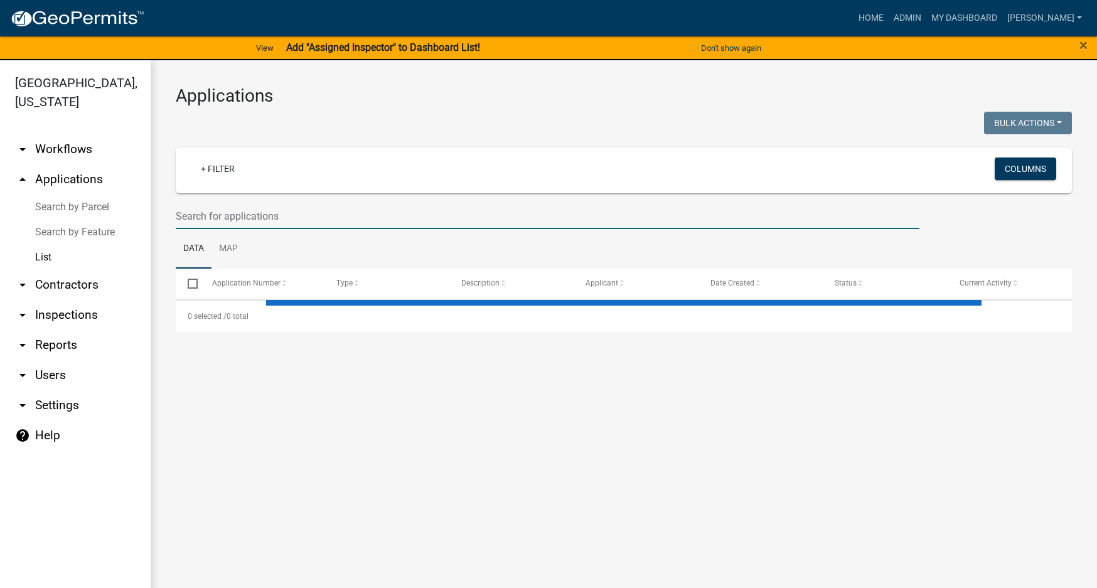
click at [211, 210] on input "text" at bounding box center [548, 216] width 744 height 26
type input "2"
select select "3: 100"
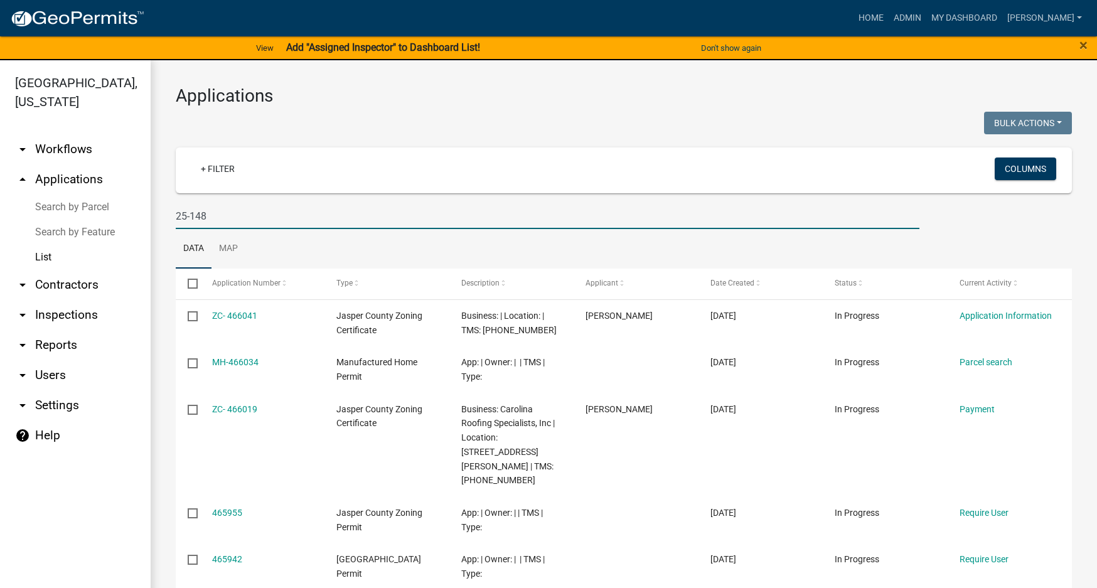
type input "25-148"
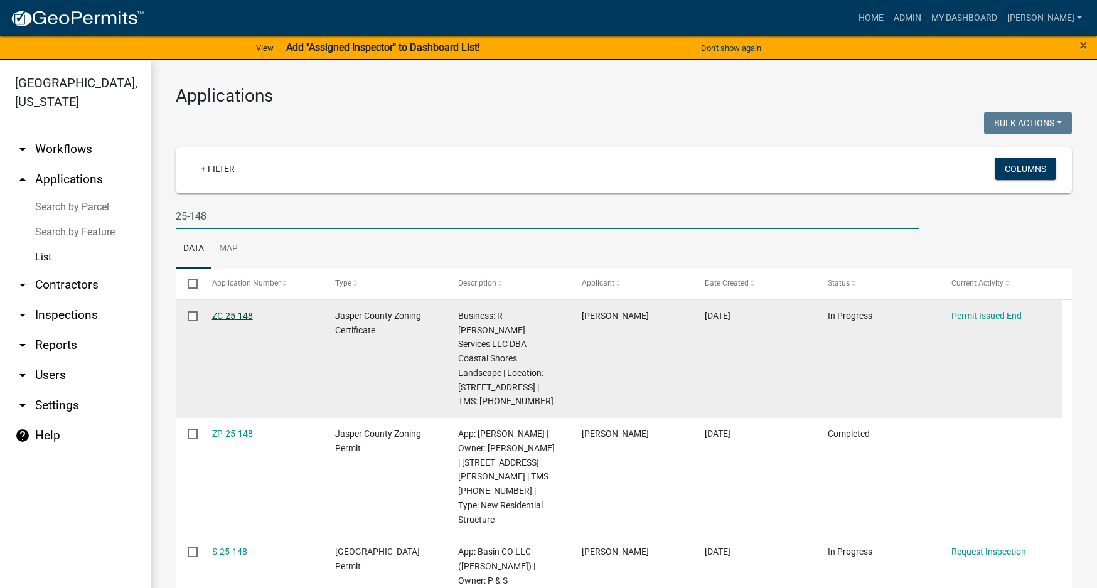
click at [237, 311] on link "ZC-25-148" at bounding box center [232, 316] width 41 height 10
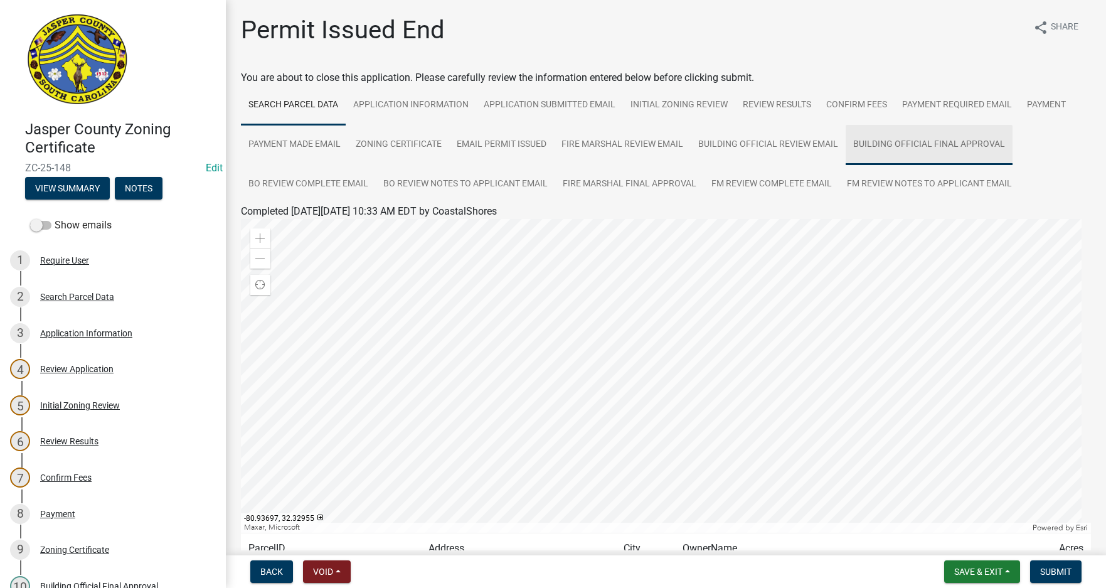
click at [937, 139] on link "Building Official Final Approval" at bounding box center [929, 145] width 167 height 40
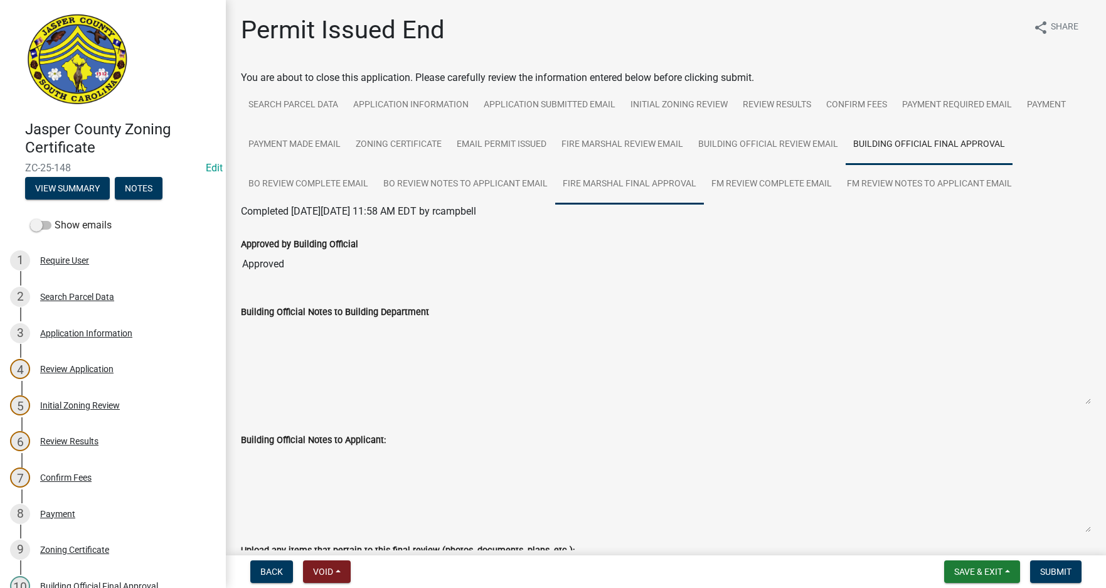
click at [630, 189] on link "Fire Marshal Final Approval" at bounding box center [629, 184] width 149 height 40
click at [778, 194] on link "FM Review Complete Email" at bounding box center [772, 184] width 136 height 40
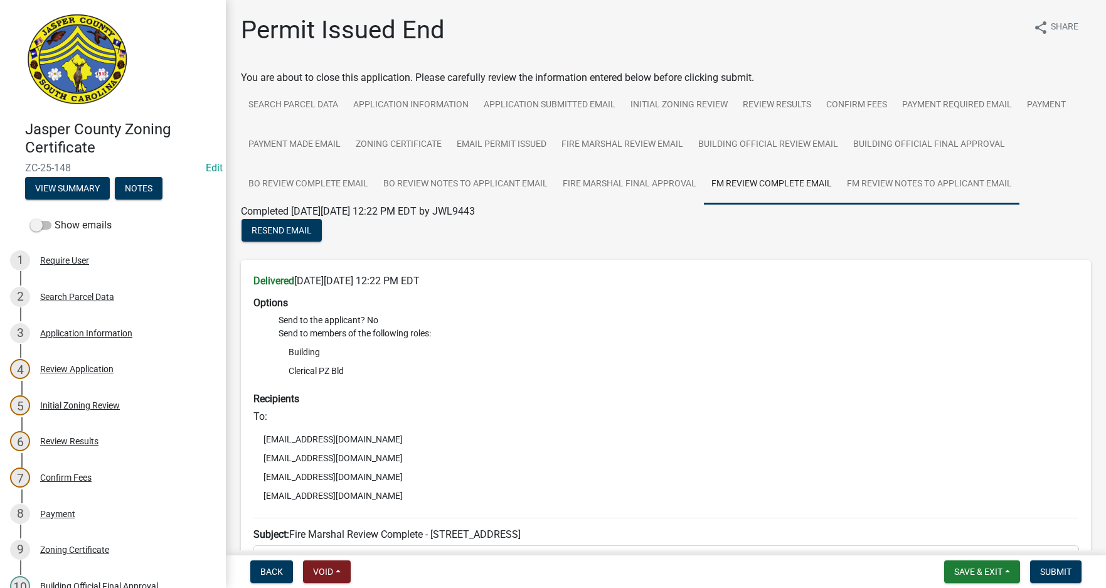
click at [900, 184] on link "FM Review Notes to Applicant Email" at bounding box center [930, 184] width 180 height 40
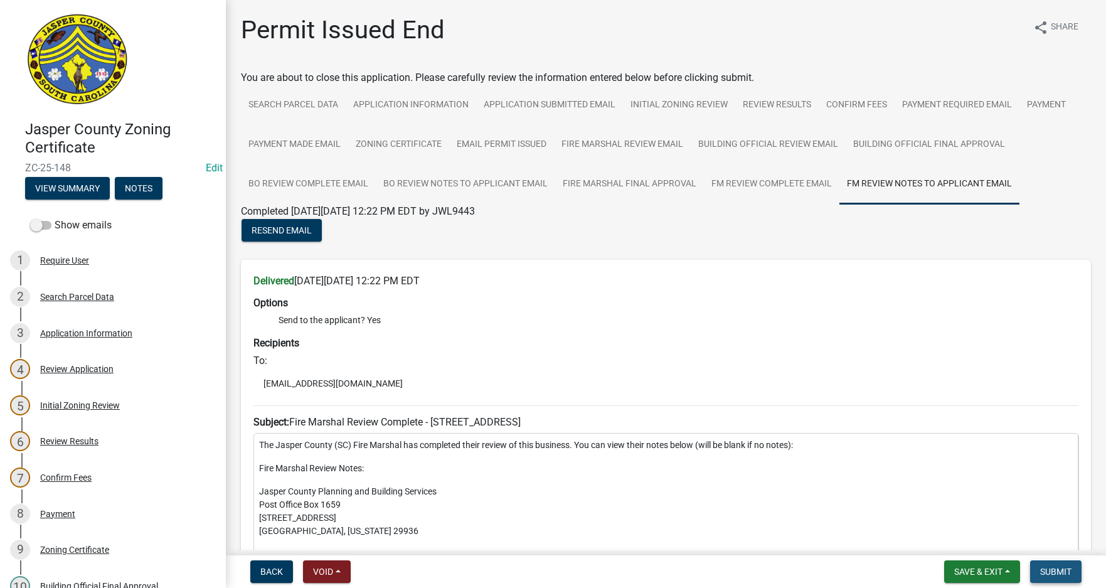
click at [1066, 569] on span "Submit" at bounding box center [1055, 572] width 31 height 10
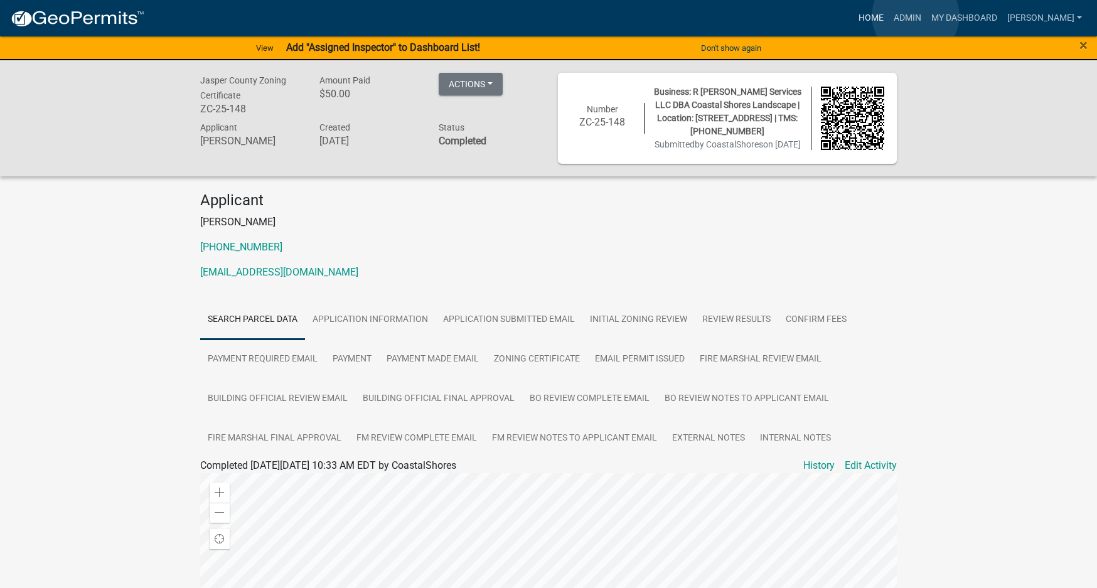
click at [889, 16] on link "Home" at bounding box center [870, 18] width 35 height 24
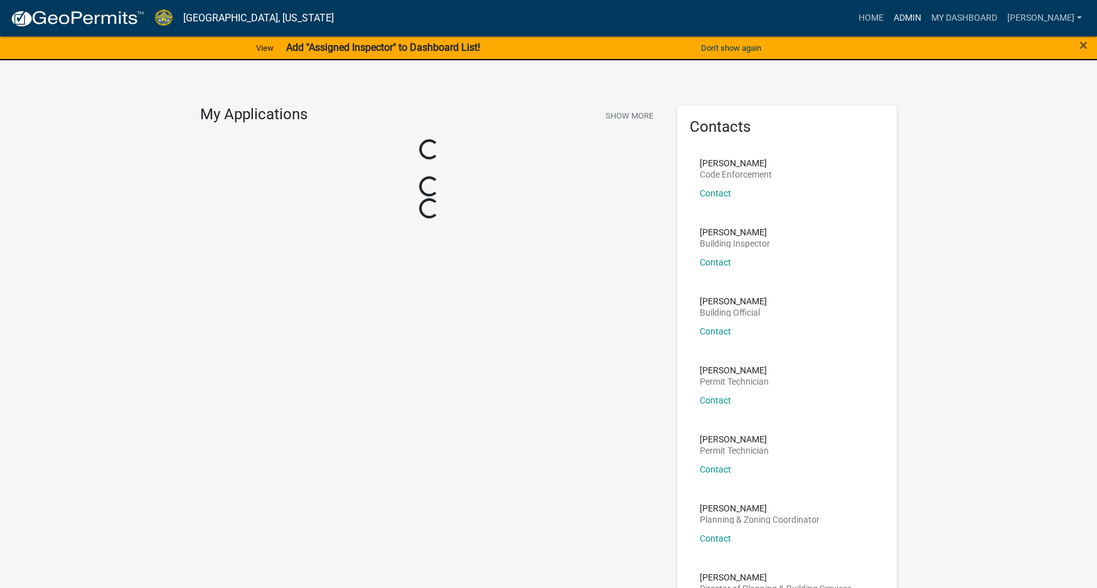
click at [926, 14] on link "Admin" at bounding box center [908, 18] width 38 height 24
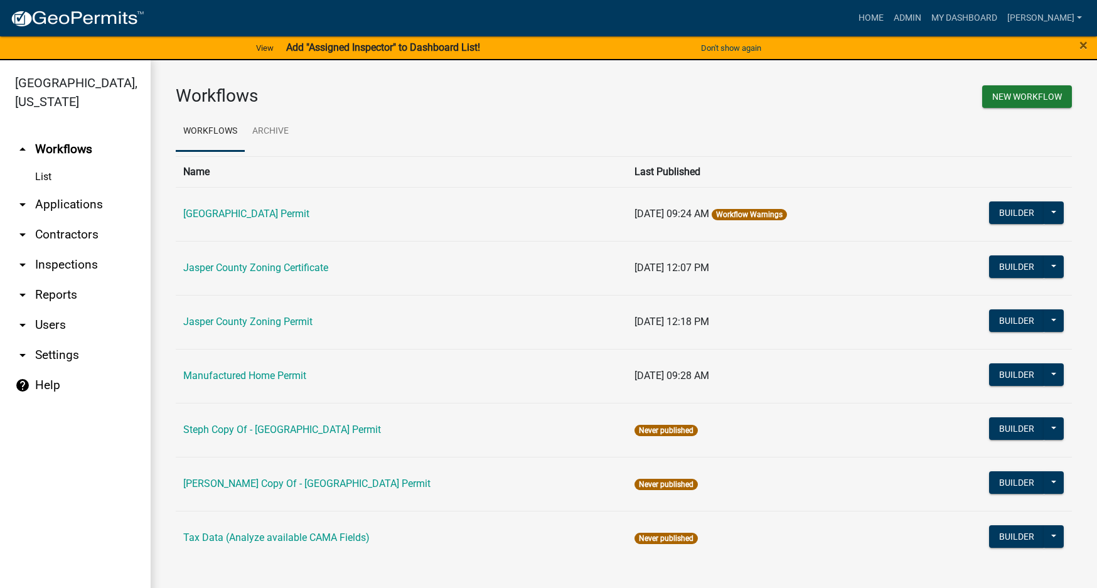
click at [39, 179] on link "List" at bounding box center [75, 176] width 151 height 25
click at [1014, 208] on button "Builder" at bounding box center [1016, 212] width 55 height 23
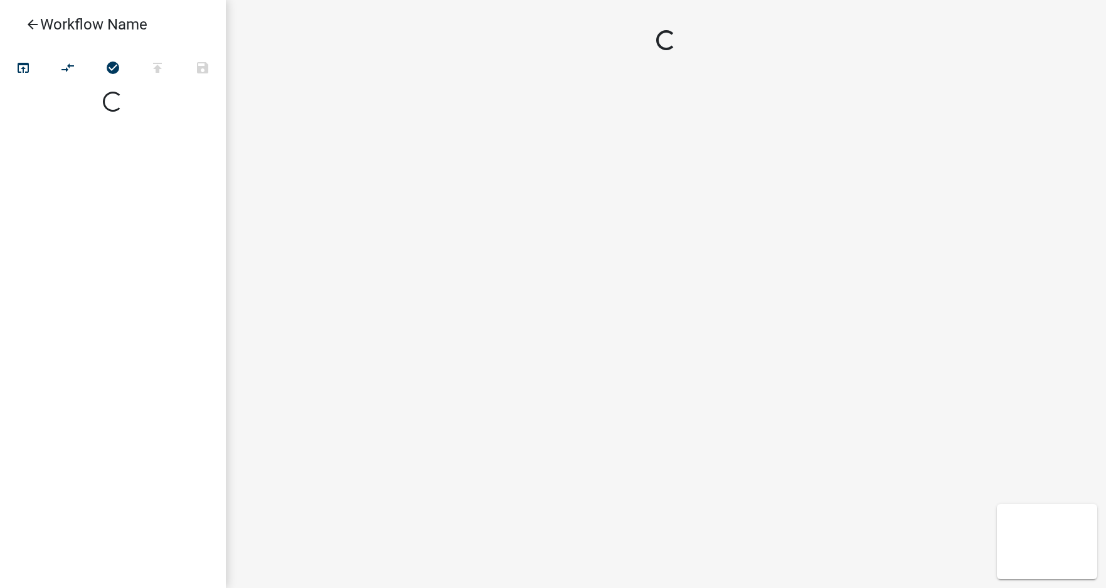
select select
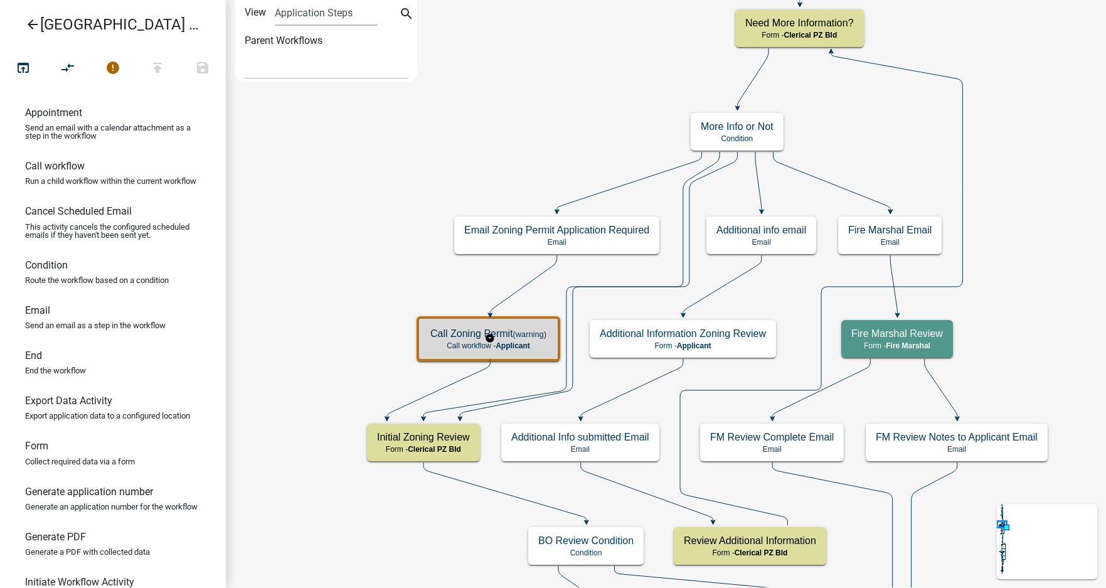
click at [535, 341] on p "Call workflow - Applicant" at bounding box center [488, 345] width 116 height 9
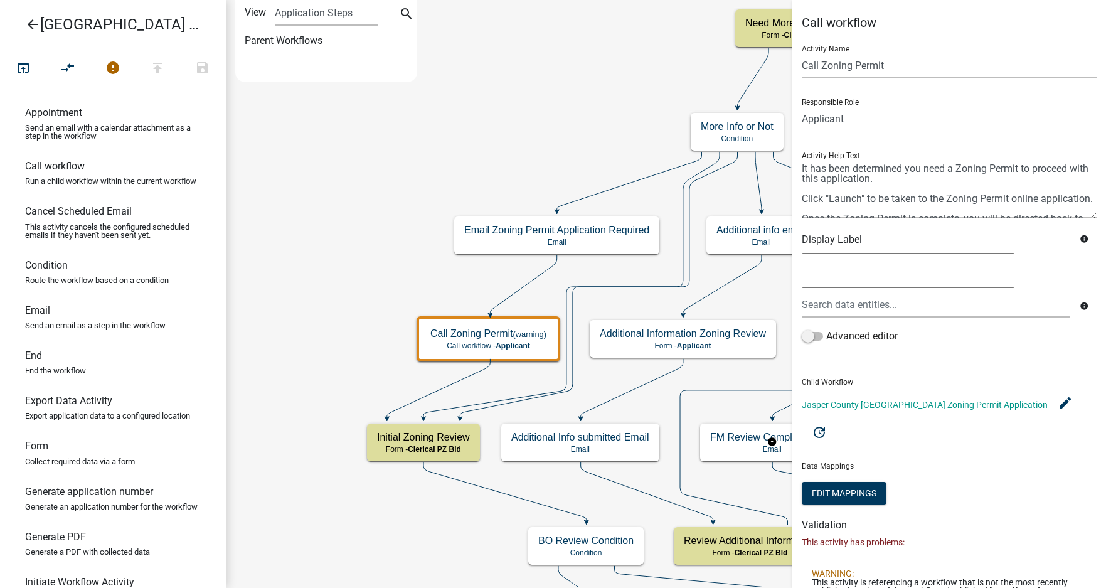
scroll to position [22, 0]
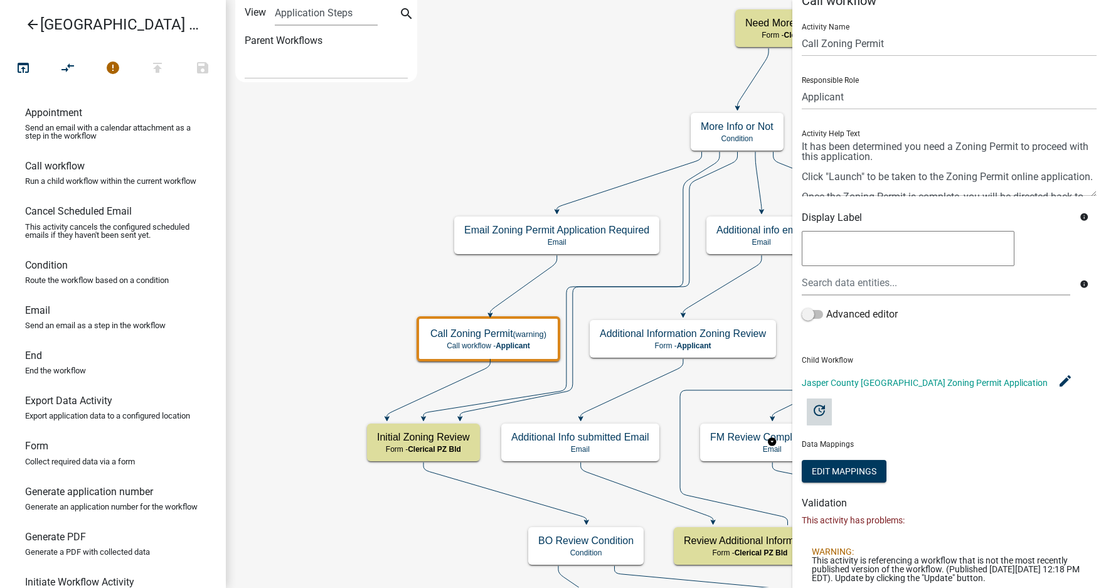
click at [827, 403] on icon "update" at bounding box center [819, 410] width 15 height 15
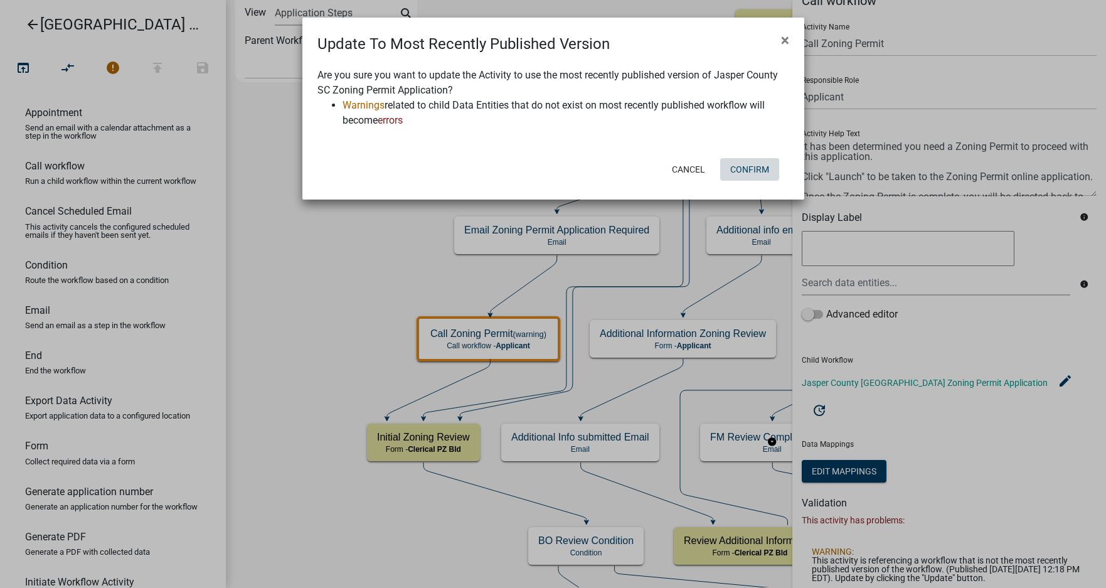
click at [752, 163] on button "Confirm" at bounding box center [749, 169] width 59 height 23
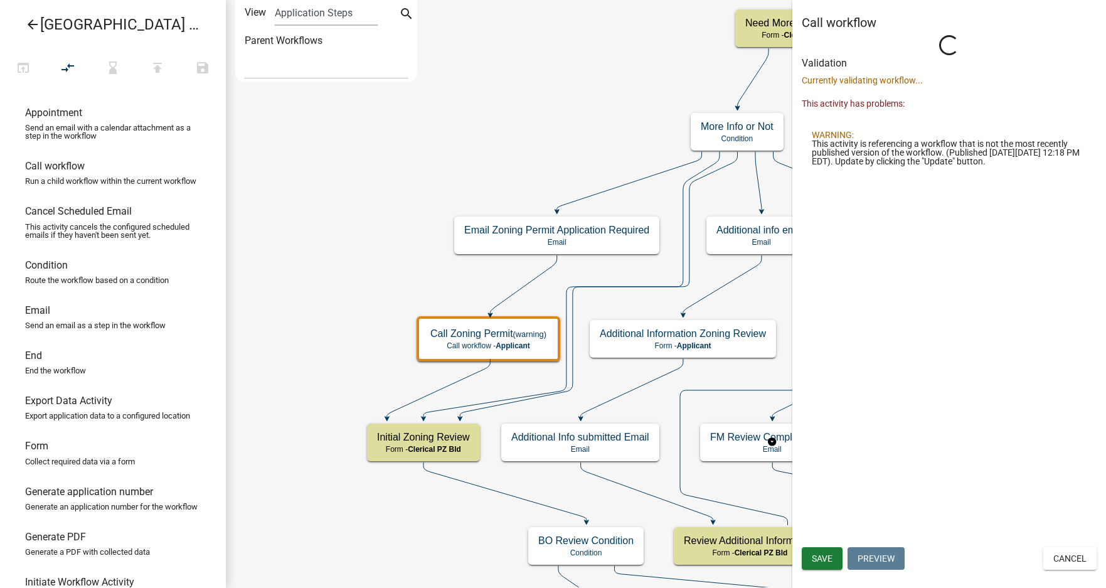
scroll to position [0, 0]
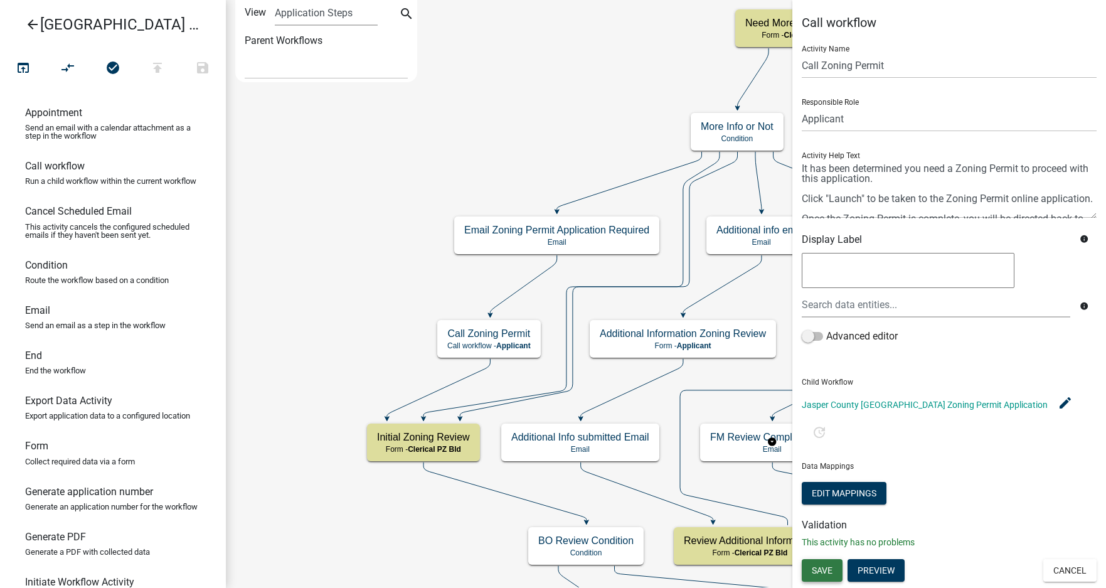
click at [821, 565] on span "Save" at bounding box center [822, 570] width 21 height 10
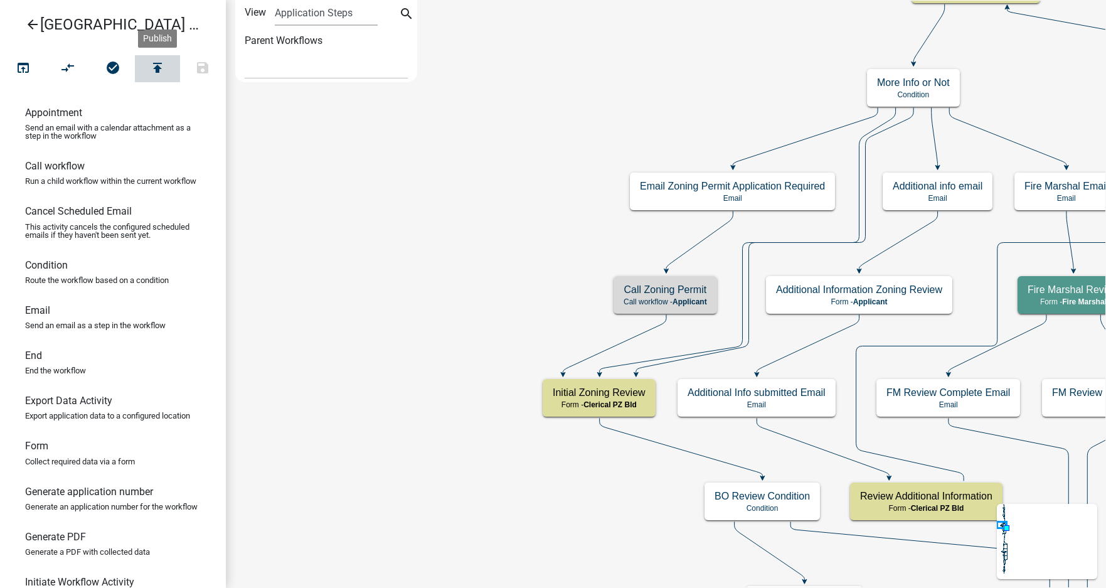
click at [160, 67] on icon "publish" at bounding box center [157, 69] width 15 height 18
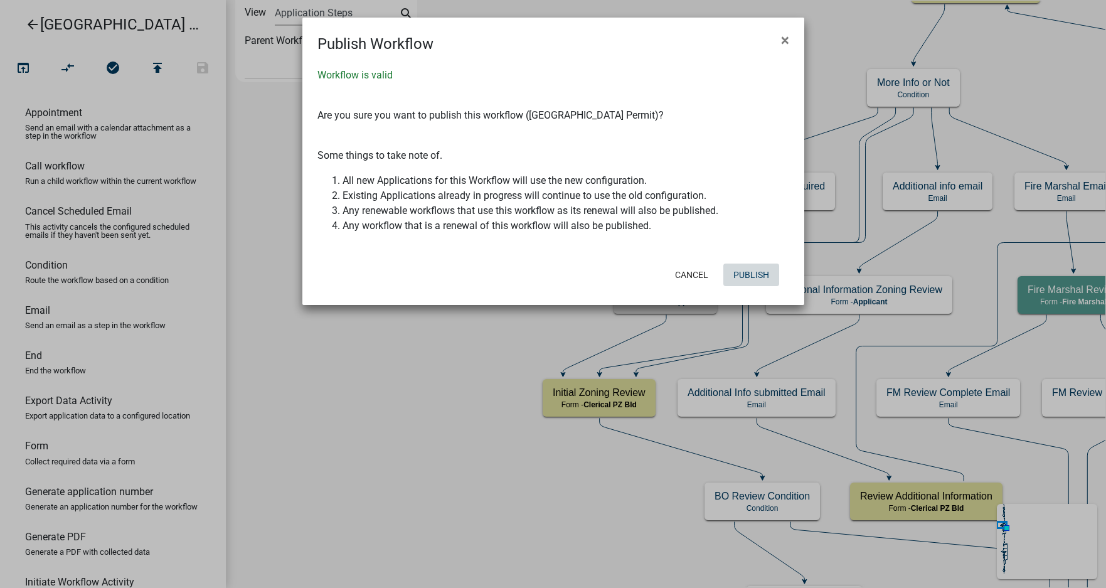
click at [760, 274] on button "Publish" at bounding box center [751, 275] width 56 height 23
